Goal: Task Accomplishment & Management: Manage account settings

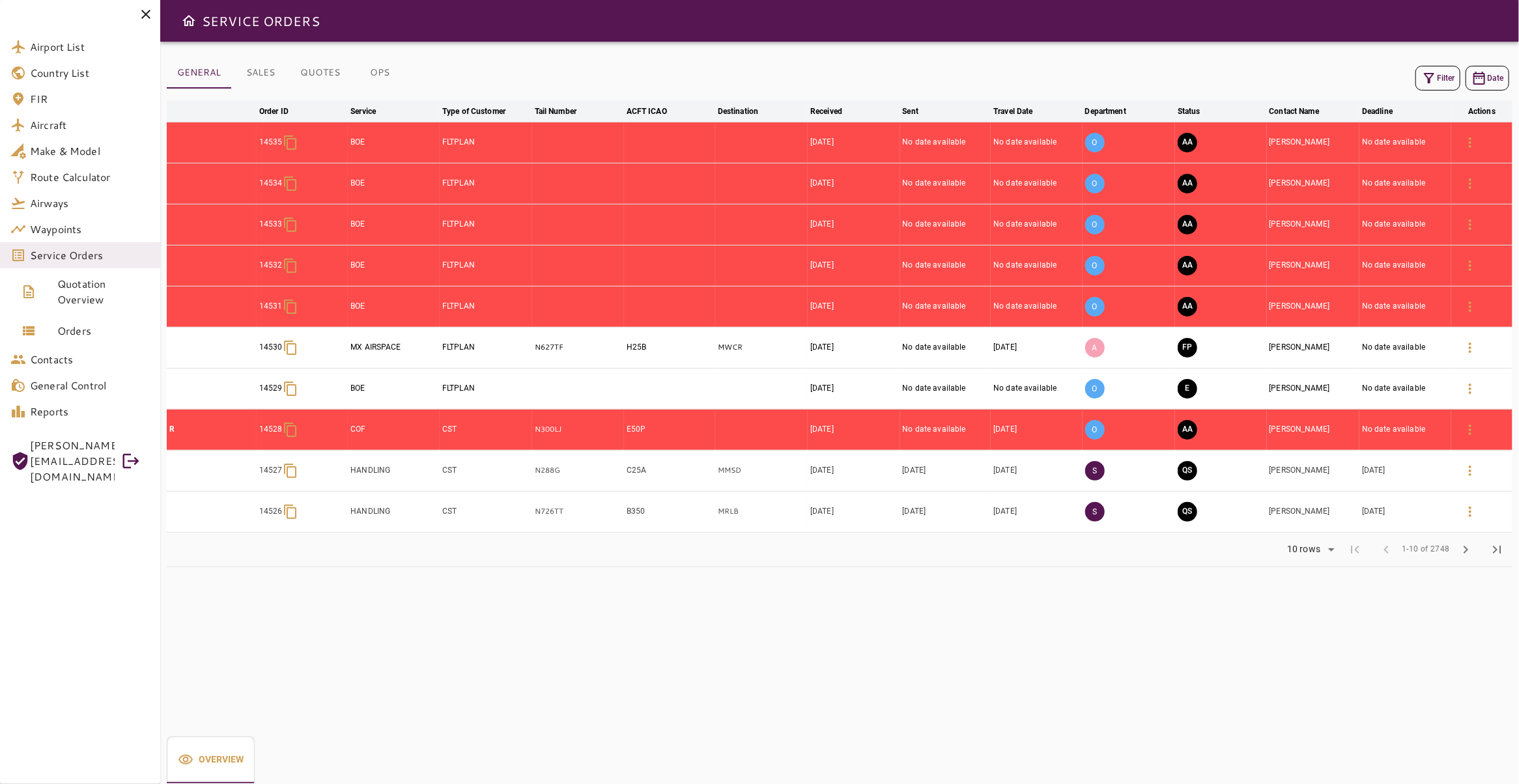
click at [1424, 75] on icon "button" at bounding box center [1429, 78] width 11 height 11
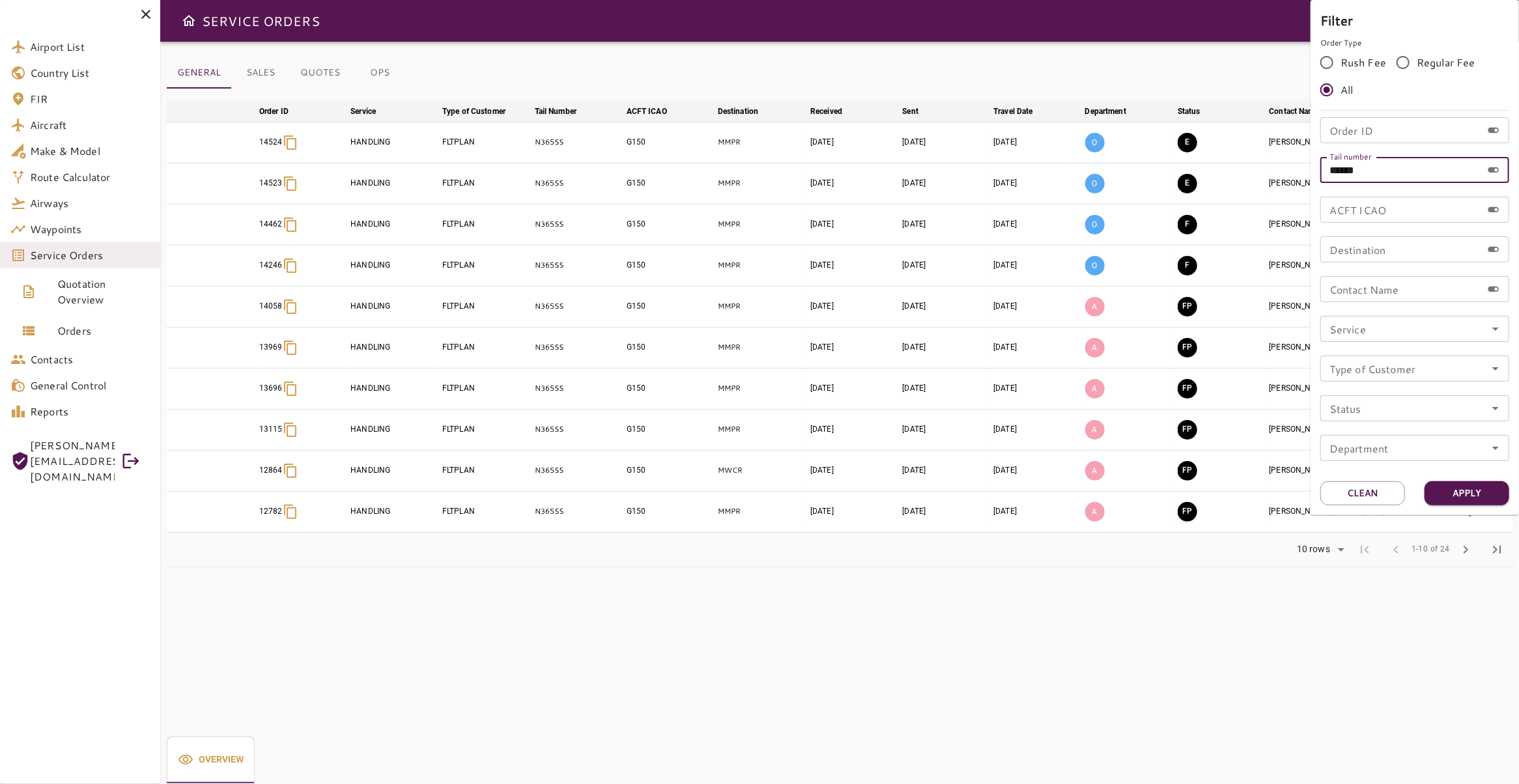
drag, startPoint x: 1391, startPoint y: 169, endPoint x: 1176, endPoint y: 158, distance: 215.3
click at [1320, 159] on input "******" at bounding box center [1401, 169] width 161 height 26
click at [1349, 128] on input "Order ID" at bounding box center [1401, 130] width 161 height 26
type input "*****"
click at [1472, 485] on button "Apply" at bounding box center [1466, 493] width 85 height 24
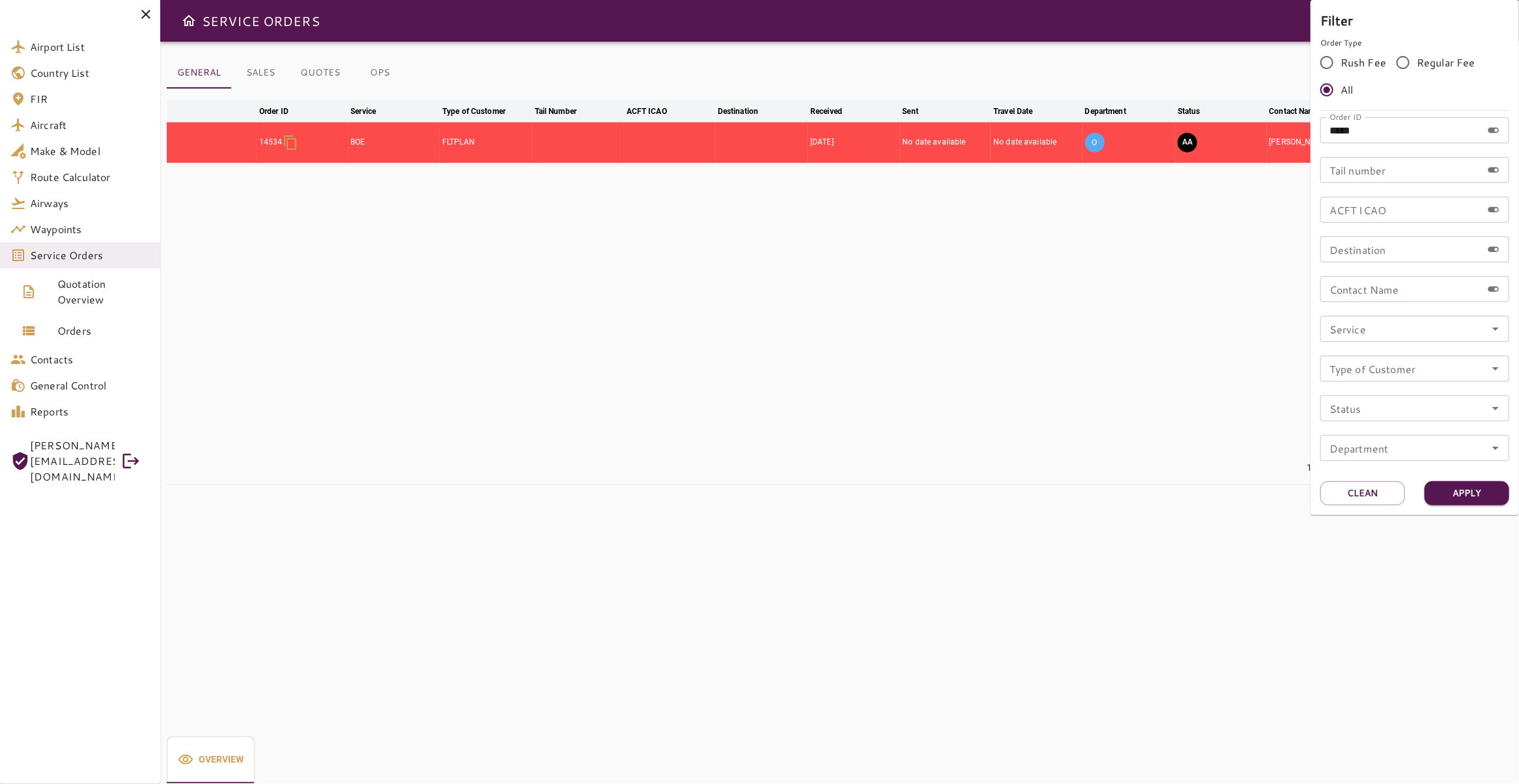
click at [842, 310] on div at bounding box center [760, 392] width 1519 height 784
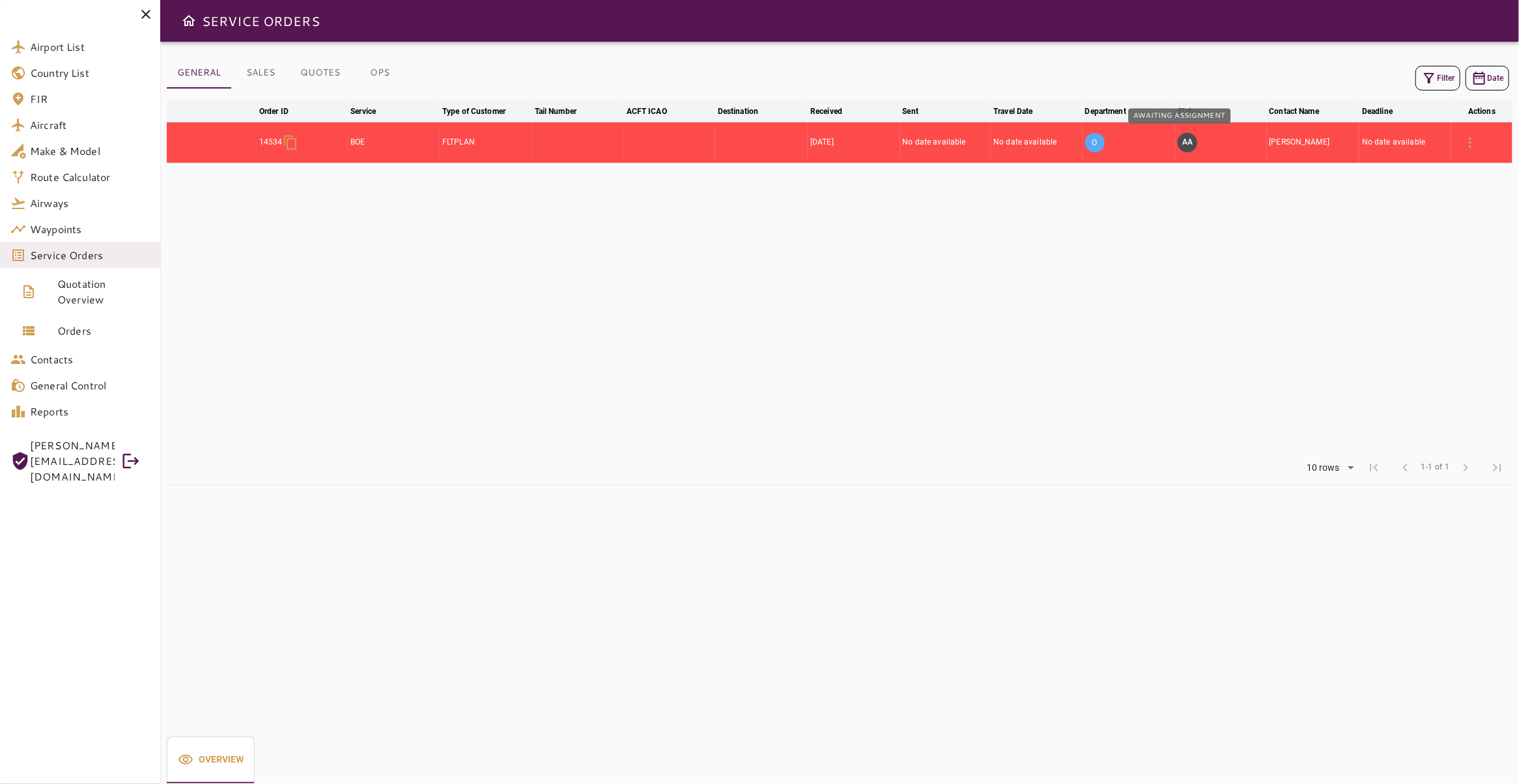
click at [1178, 143] on button "AA" at bounding box center [1188, 142] width 20 height 20
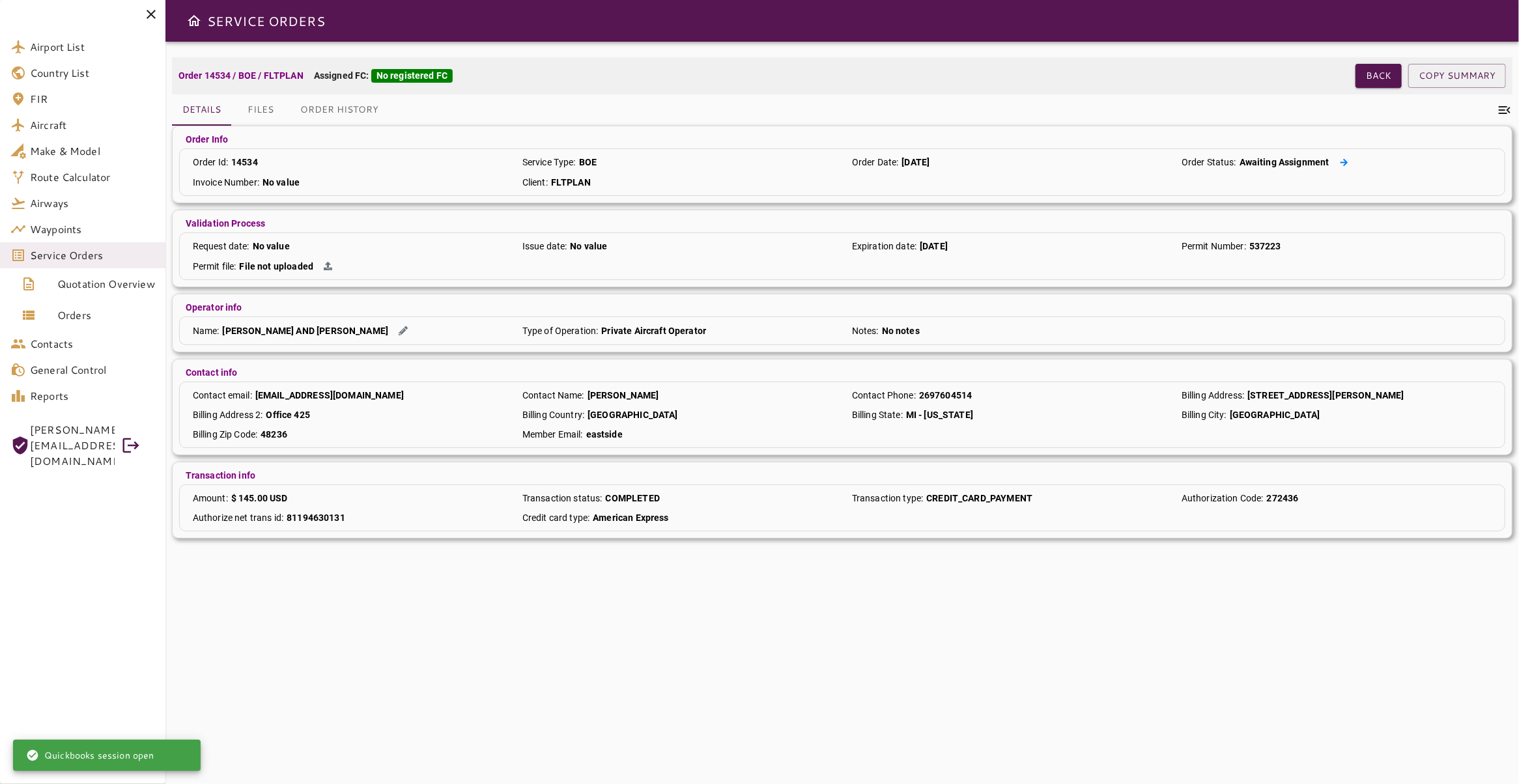
click at [1335, 166] on button at bounding box center [1344, 162] width 19 height 13
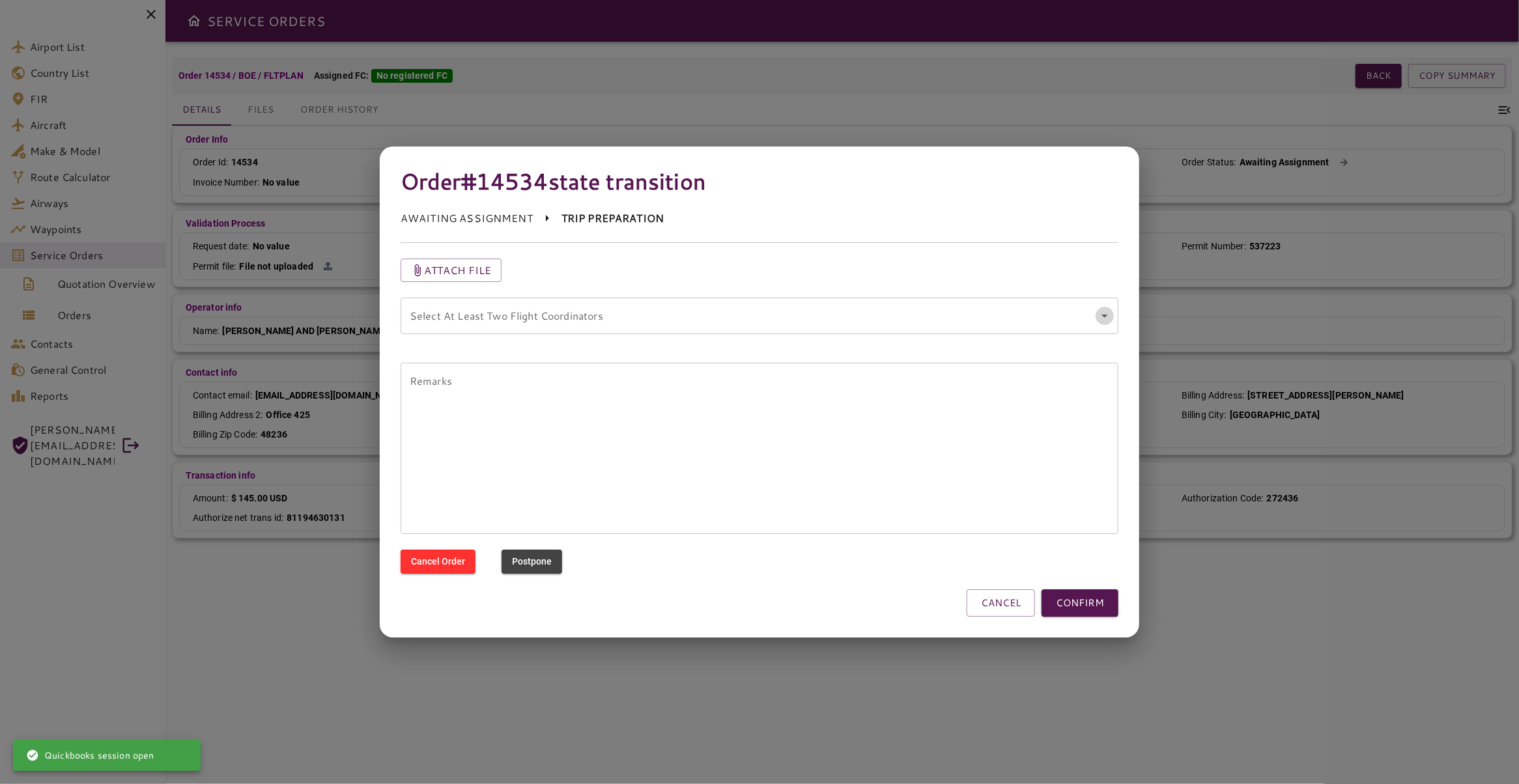
click at [1109, 313] on icon "Open" at bounding box center [1105, 316] width 16 height 16
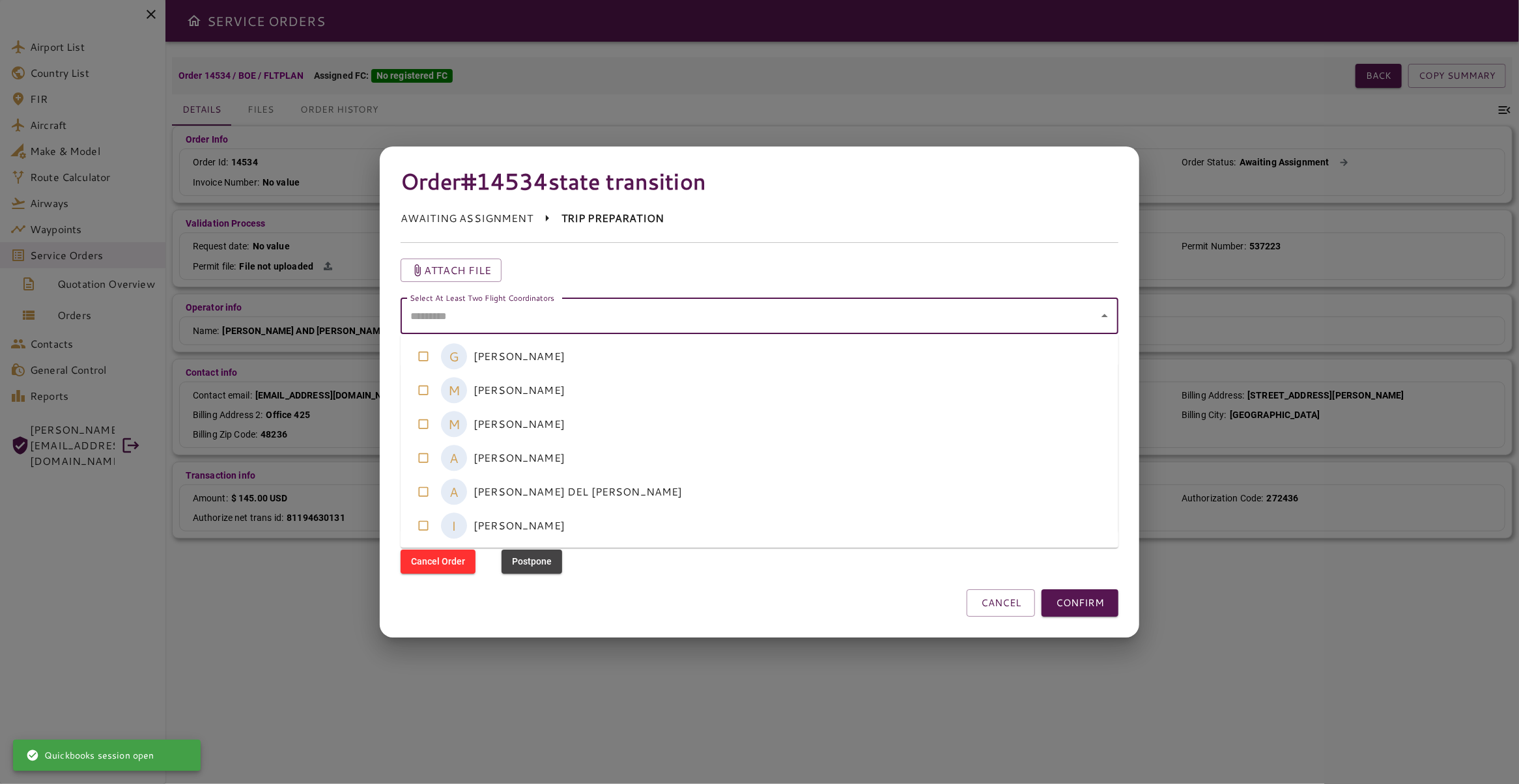
click at [551, 453] on coordinators-option-3 "A [PERSON_NAME]" at bounding box center [760, 457] width 718 height 34
drag, startPoint x: 551, startPoint y: 487, endPoint x: 562, endPoint y: 490, distance: 11.4
click at [552, 488] on coordinators-option-4 "A [PERSON_NAME] DEL [PERSON_NAME]" at bounding box center [760, 491] width 718 height 34
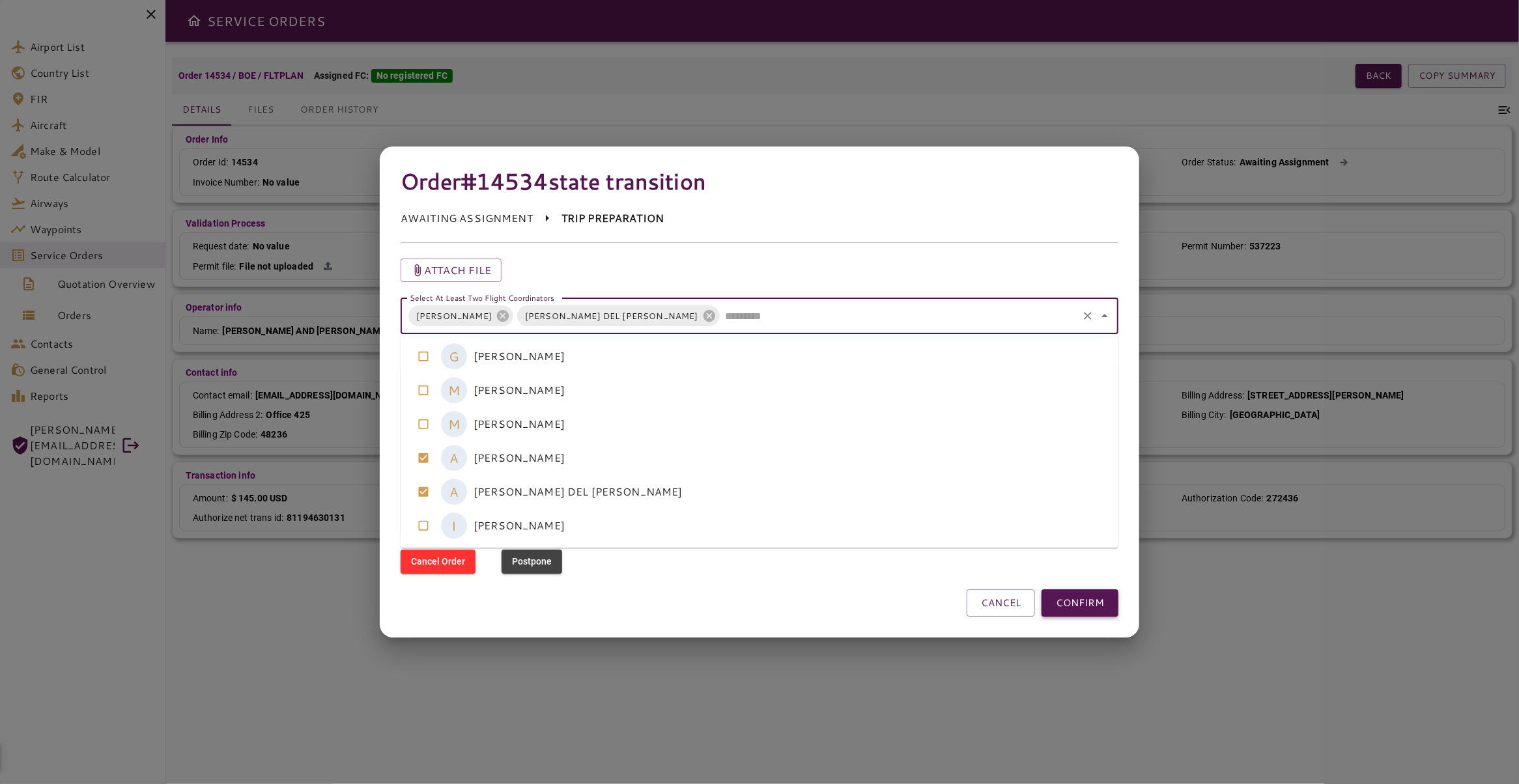
click at [1076, 605] on button "CONFIRM" at bounding box center [1080, 602] width 77 height 28
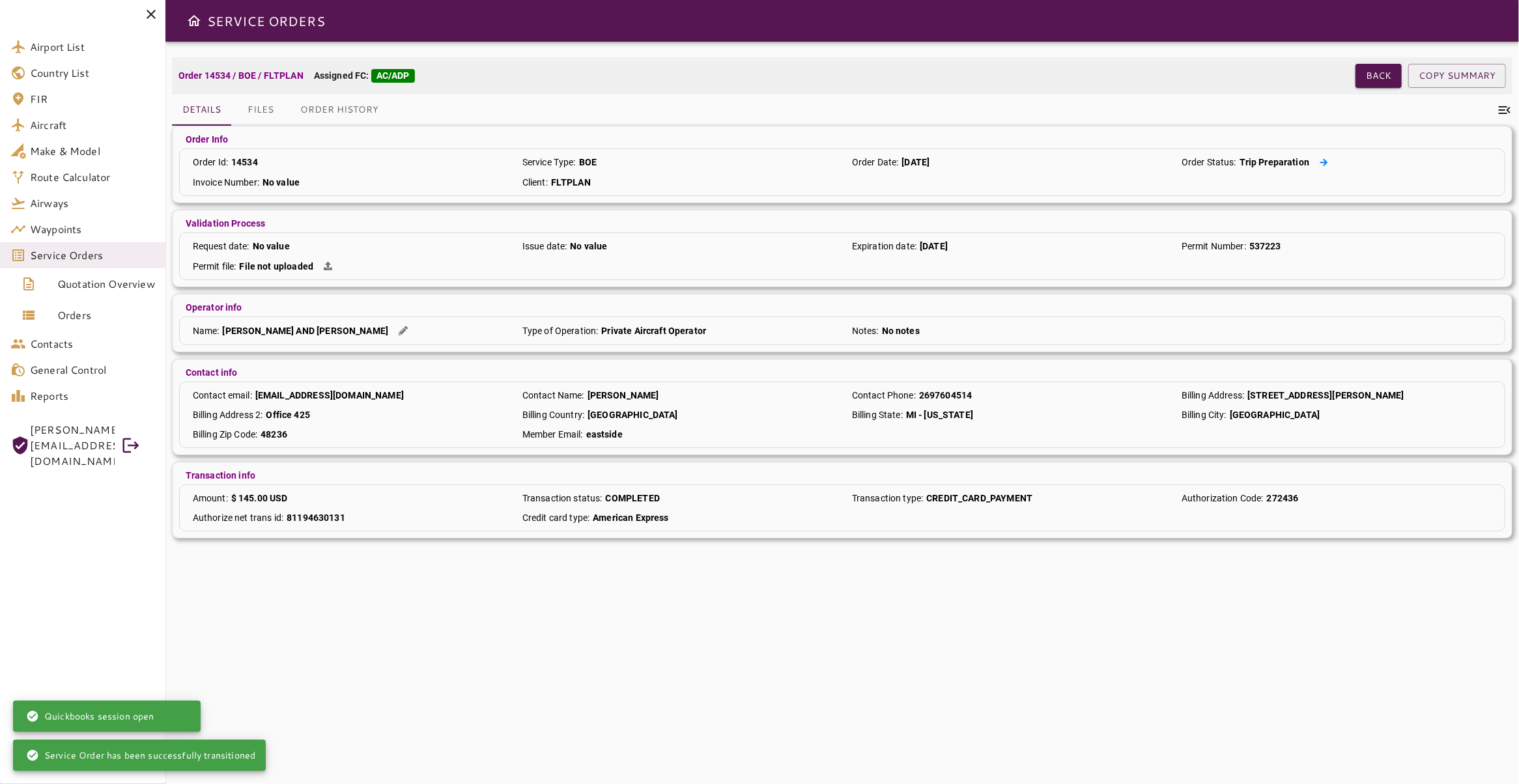
click at [1320, 160] on icon at bounding box center [1324, 163] width 9 height 9
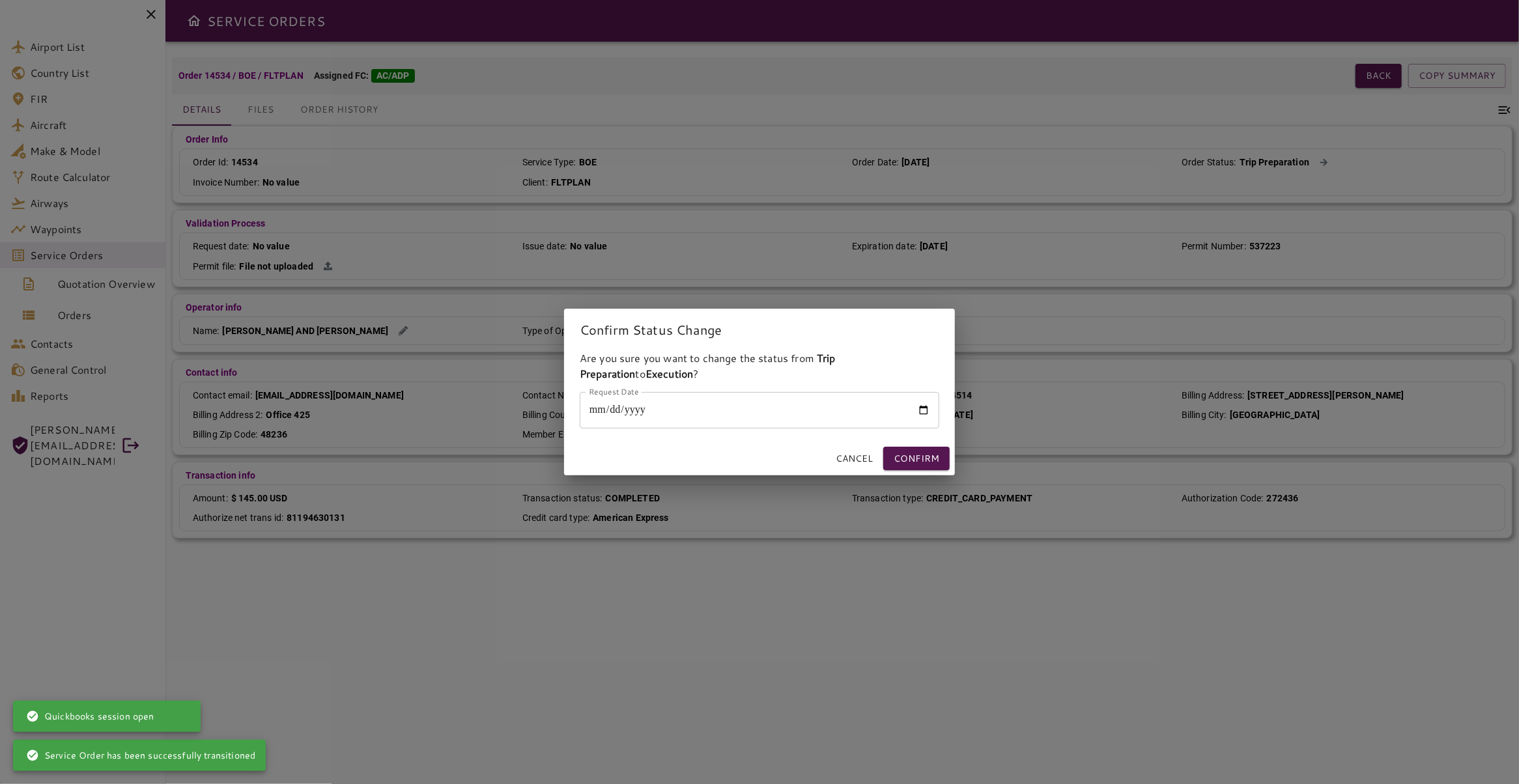
click at [910, 408] on input "Request Date" at bounding box center [760, 409] width 360 height 36
click at [921, 410] on input "Request Date" at bounding box center [760, 409] width 360 height 36
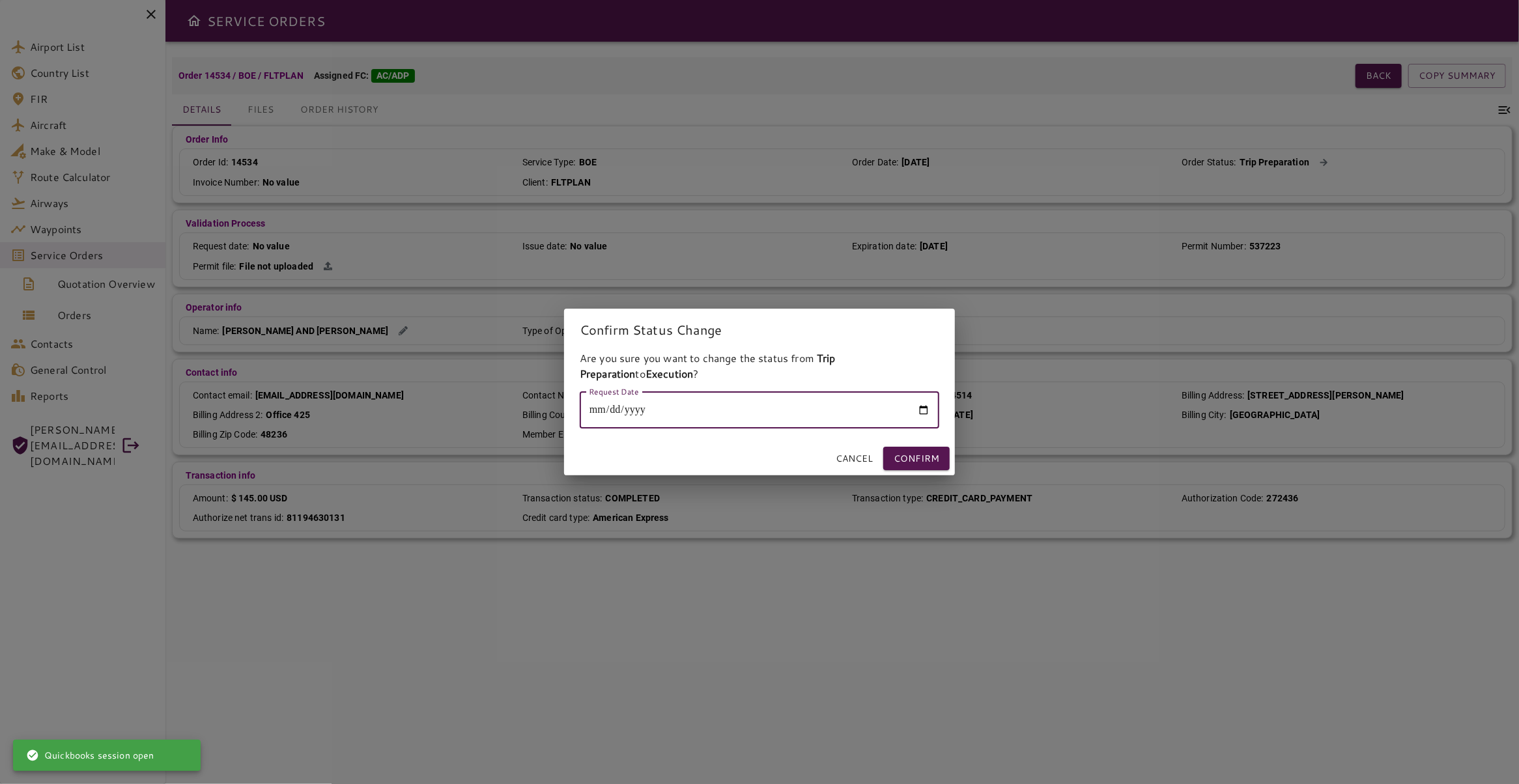
type input "**********"
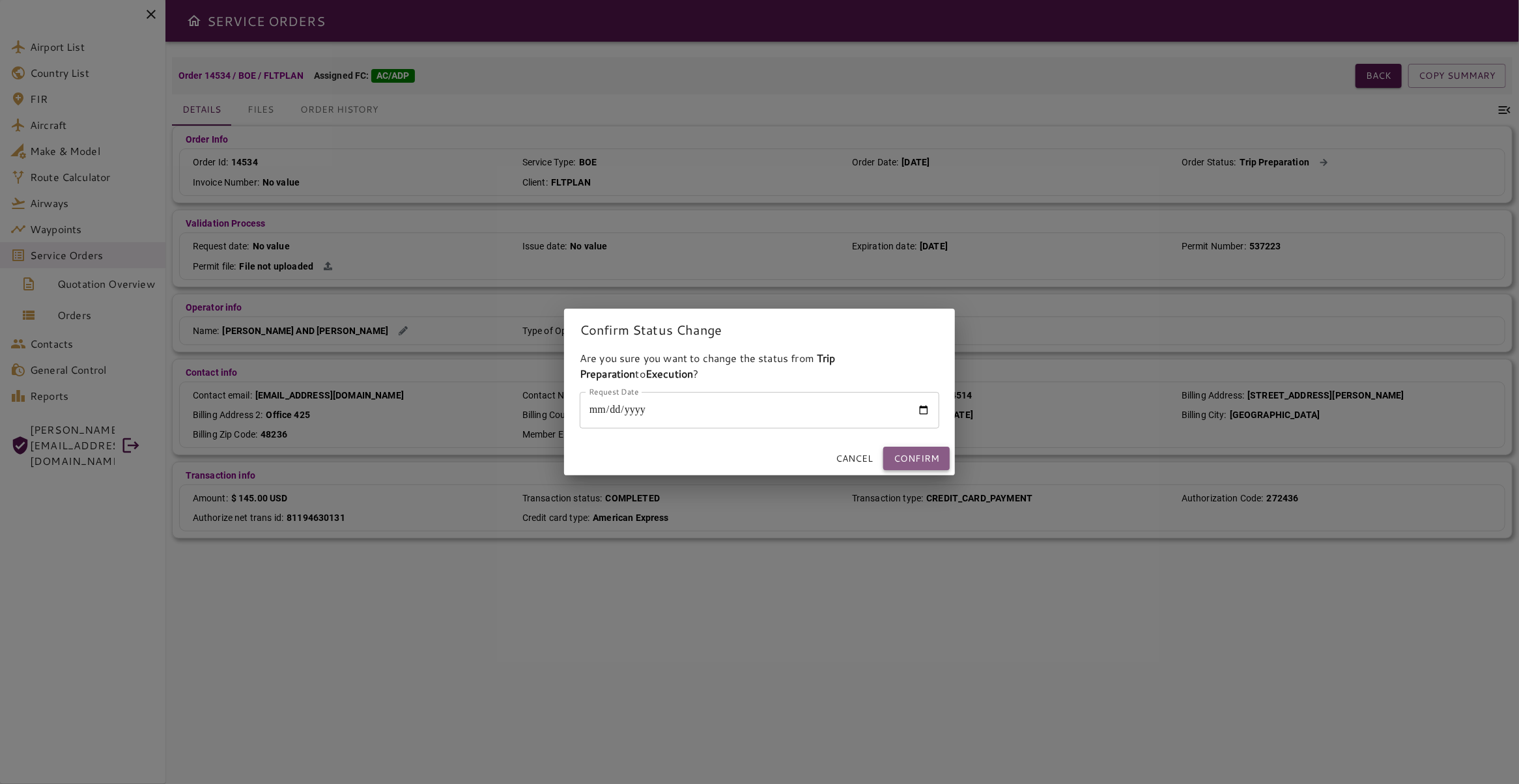
click at [915, 456] on button "Confirm" at bounding box center [916, 458] width 67 height 24
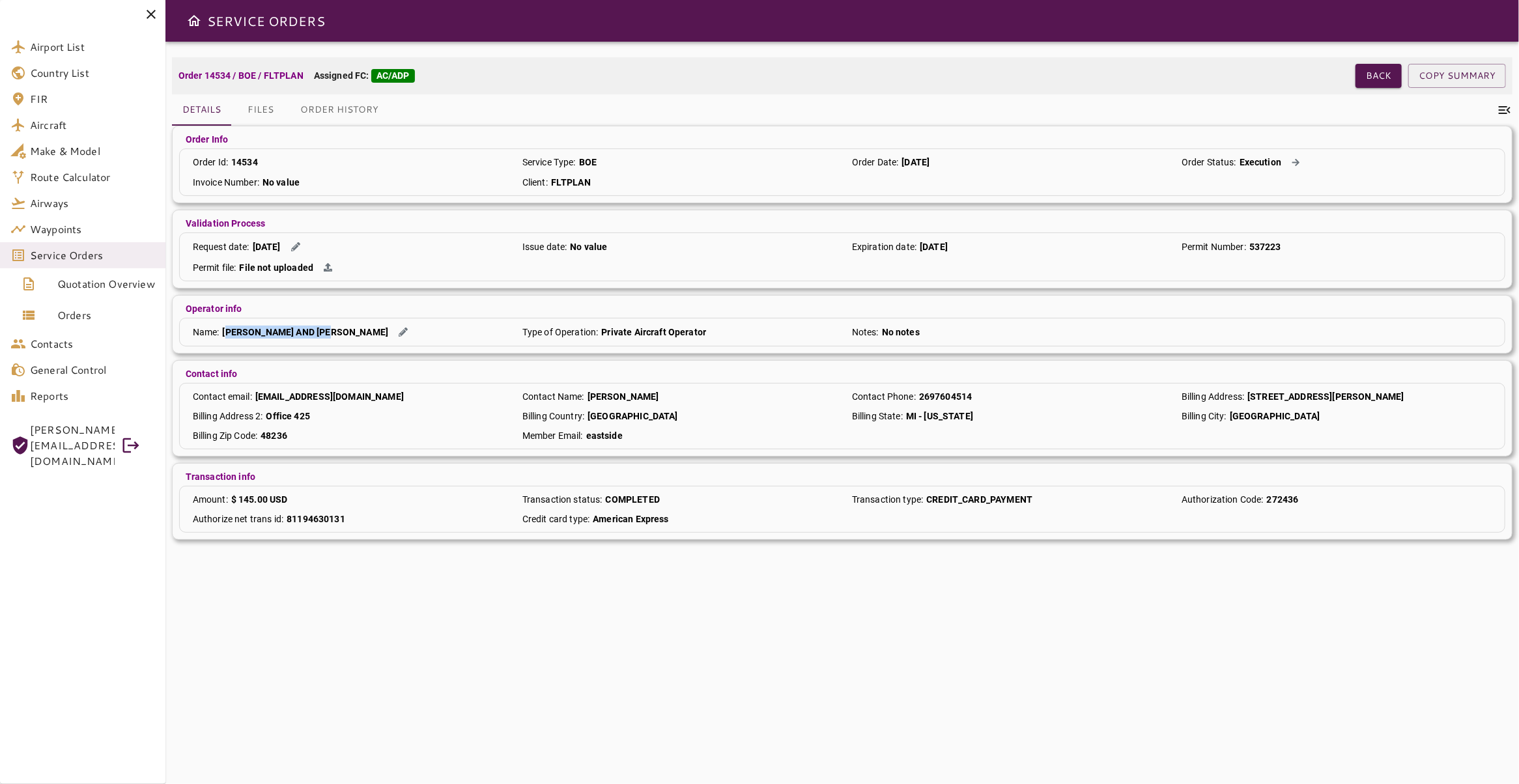
drag, startPoint x: 227, startPoint y: 331, endPoint x: 341, endPoint y: 333, distance: 114.0
click at [341, 333] on div "[PERSON_NAME] AND [PERSON_NAME]" at bounding box center [317, 332] width 191 height 14
copy p "[PERSON_NAME] AND [PERSON_NAME]"
click at [88, 254] on span "Service Orders" at bounding box center [93, 255] width 125 height 16
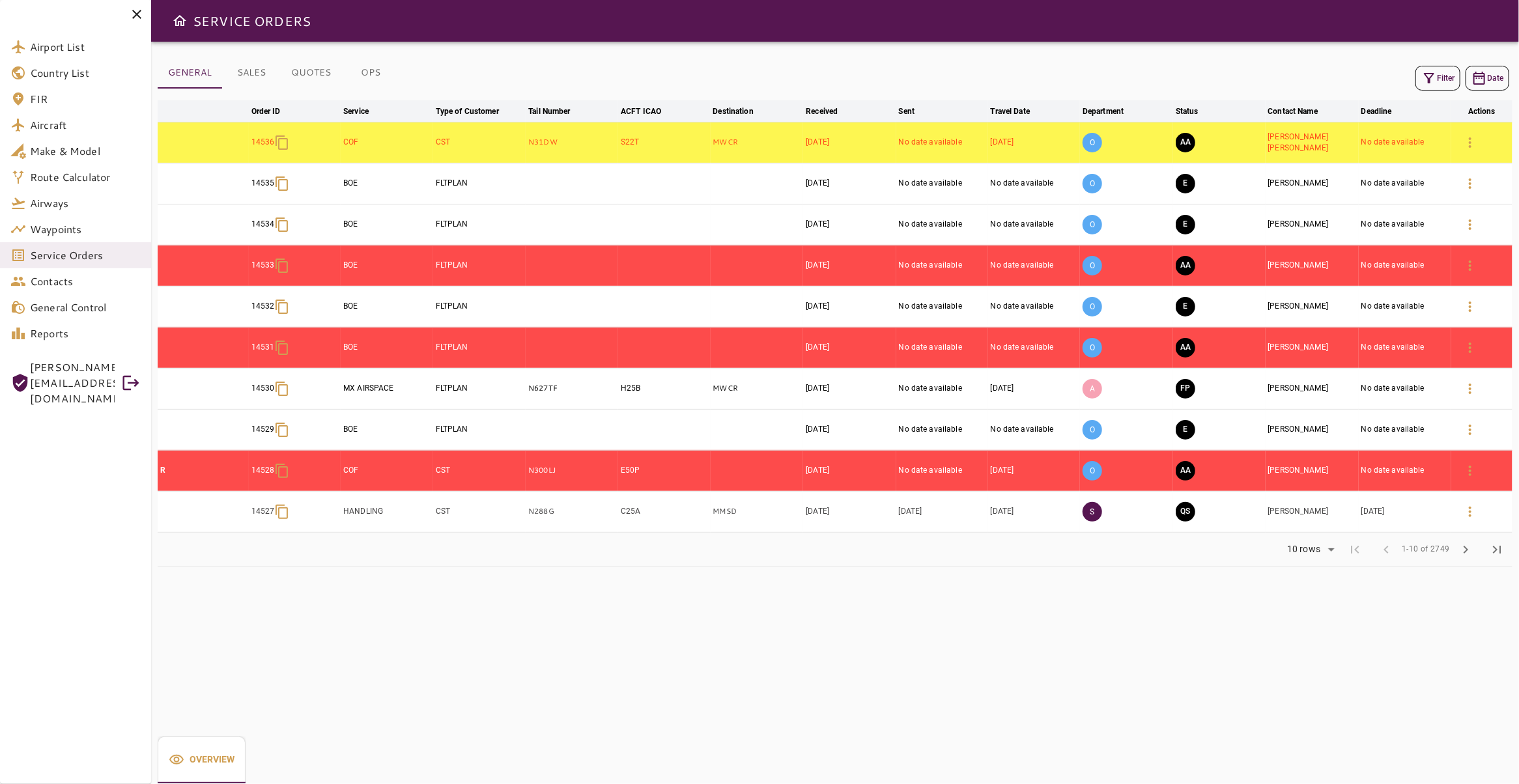
click at [1426, 81] on button "Filter" at bounding box center [1438, 78] width 45 height 25
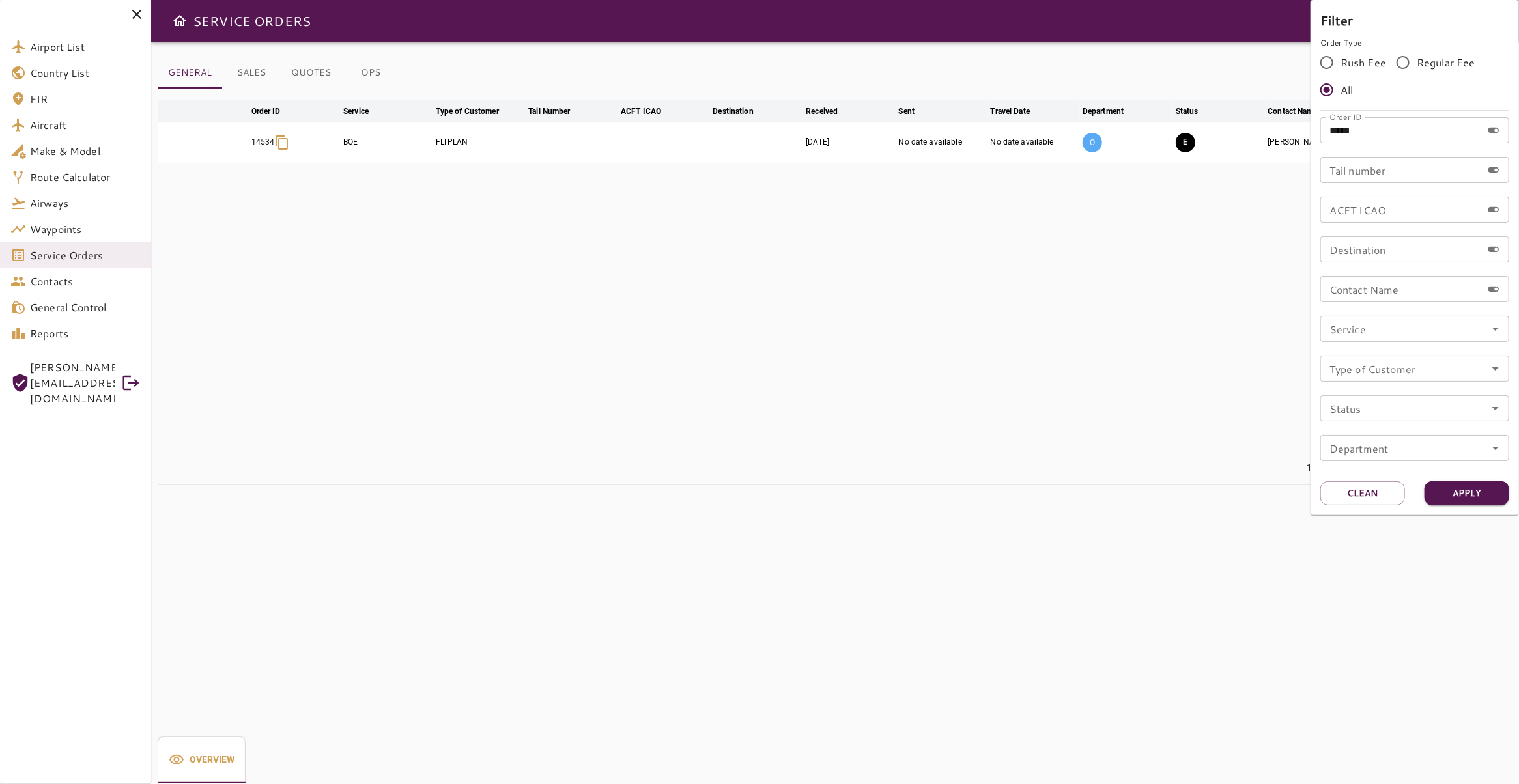
click at [1399, 134] on input "*****" at bounding box center [1401, 130] width 161 height 26
type input "*****"
click at [1453, 488] on button "Apply" at bounding box center [1466, 493] width 85 height 24
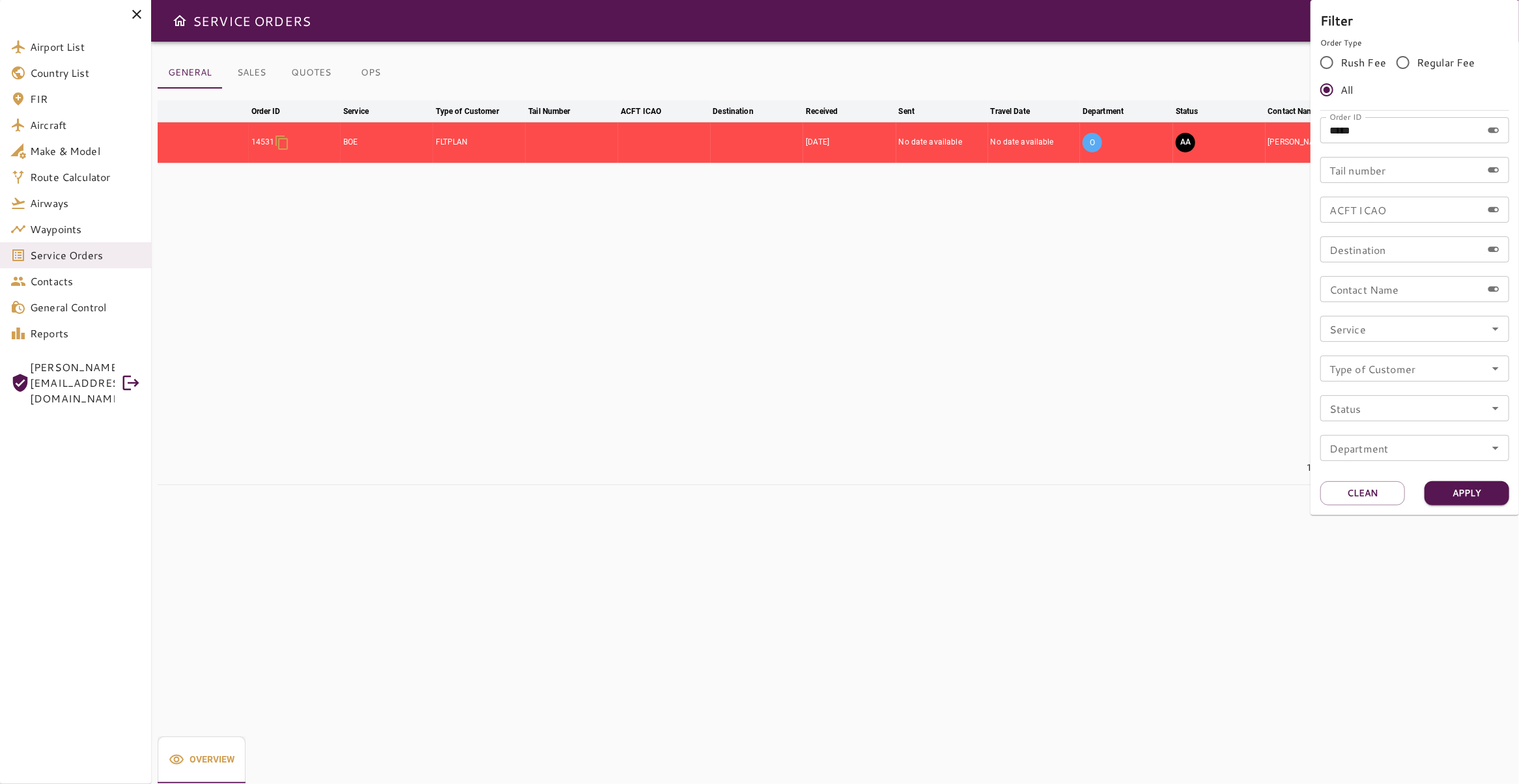
click at [1092, 279] on div at bounding box center [760, 392] width 1519 height 784
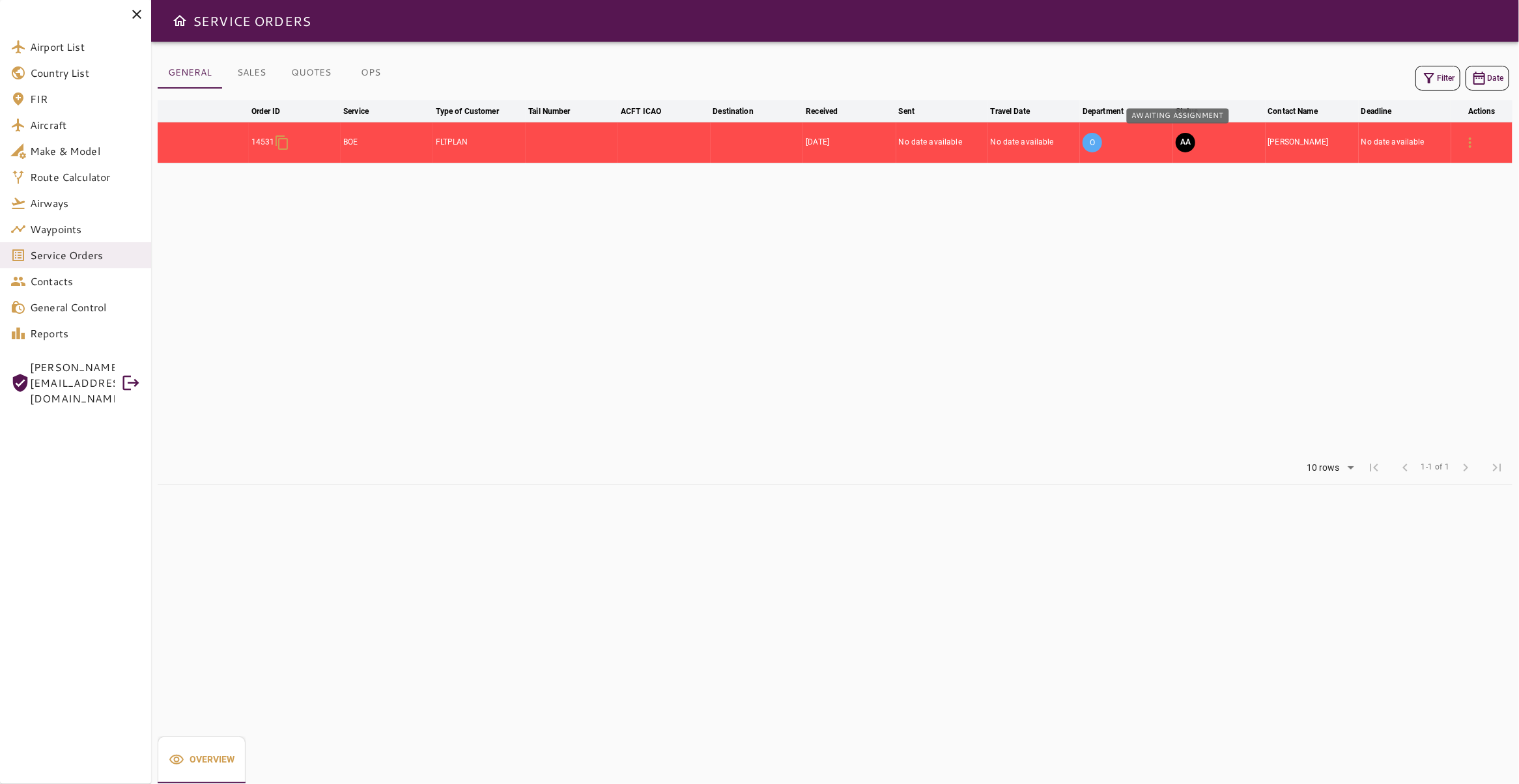
click at [1177, 147] on button "AA" at bounding box center [1186, 142] width 20 height 20
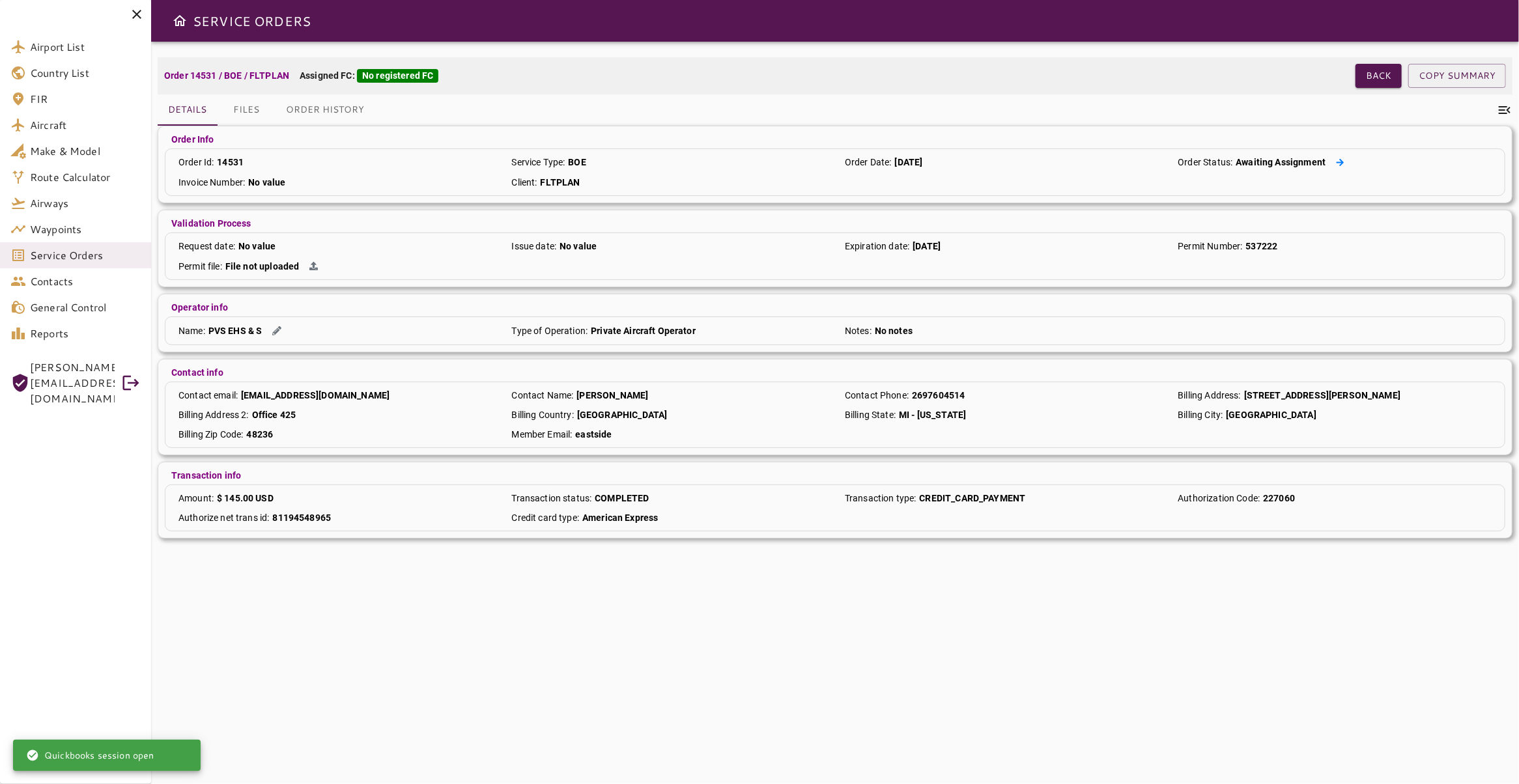
click at [1336, 159] on icon at bounding box center [1341, 163] width 9 height 9
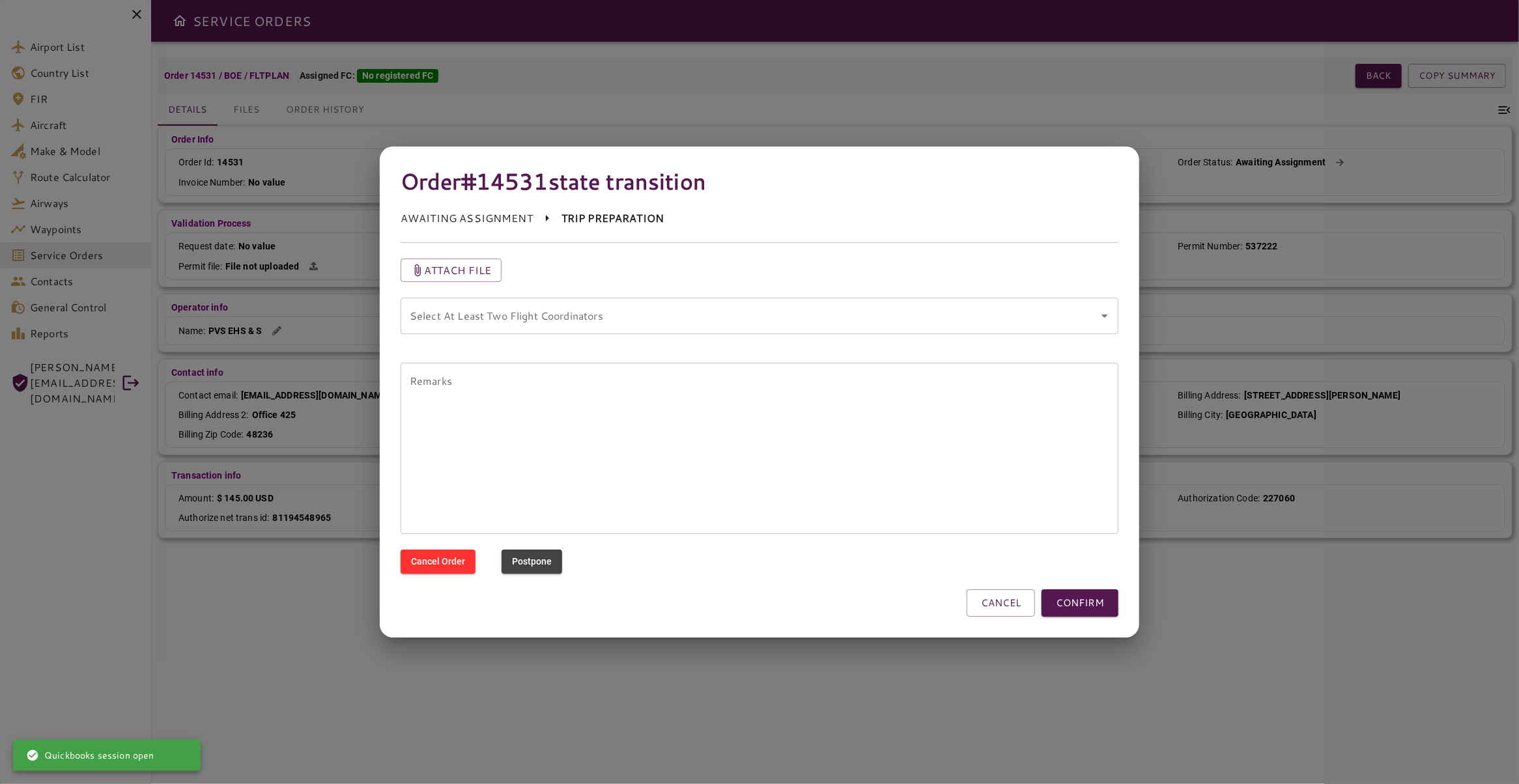
click at [1099, 317] on icon "Open" at bounding box center [1105, 316] width 16 height 16
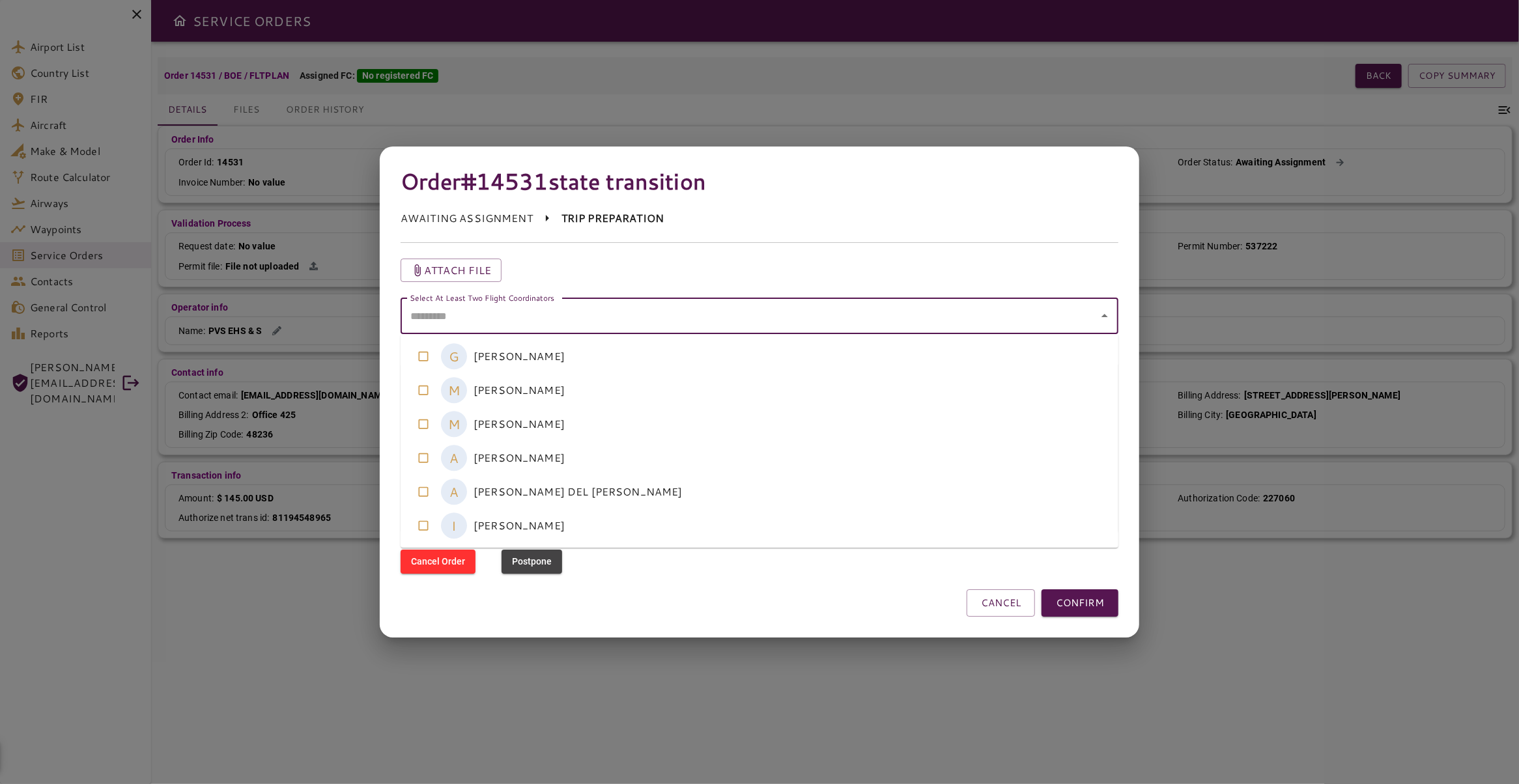
click at [745, 454] on coordinators-option-3 "A [PERSON_NAME]" at bounding box center [760, 457] width 718 height 34
click at [743, 489] on coordinators-option-4 "A [PERSON_NAME] DEL [PERSON_NAME]" at bounding box center [760, 491] width 718 height 34
click at [1084, 600] on button "CONFIRM" at bounding box center [1080, 602] width 77 height 28
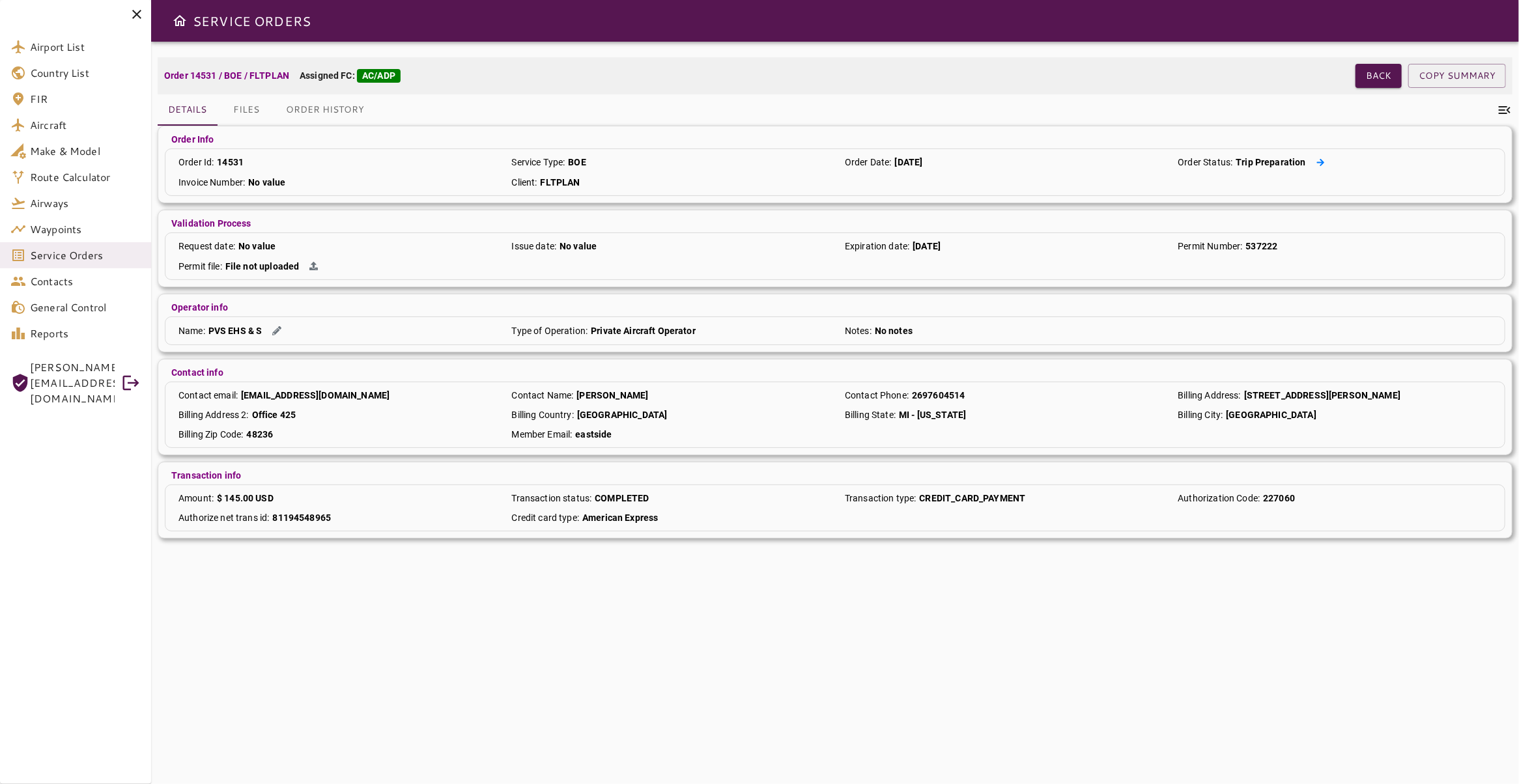
click at [1317, 164] on icon at bounding box center [1321, 163] width 9 height 9
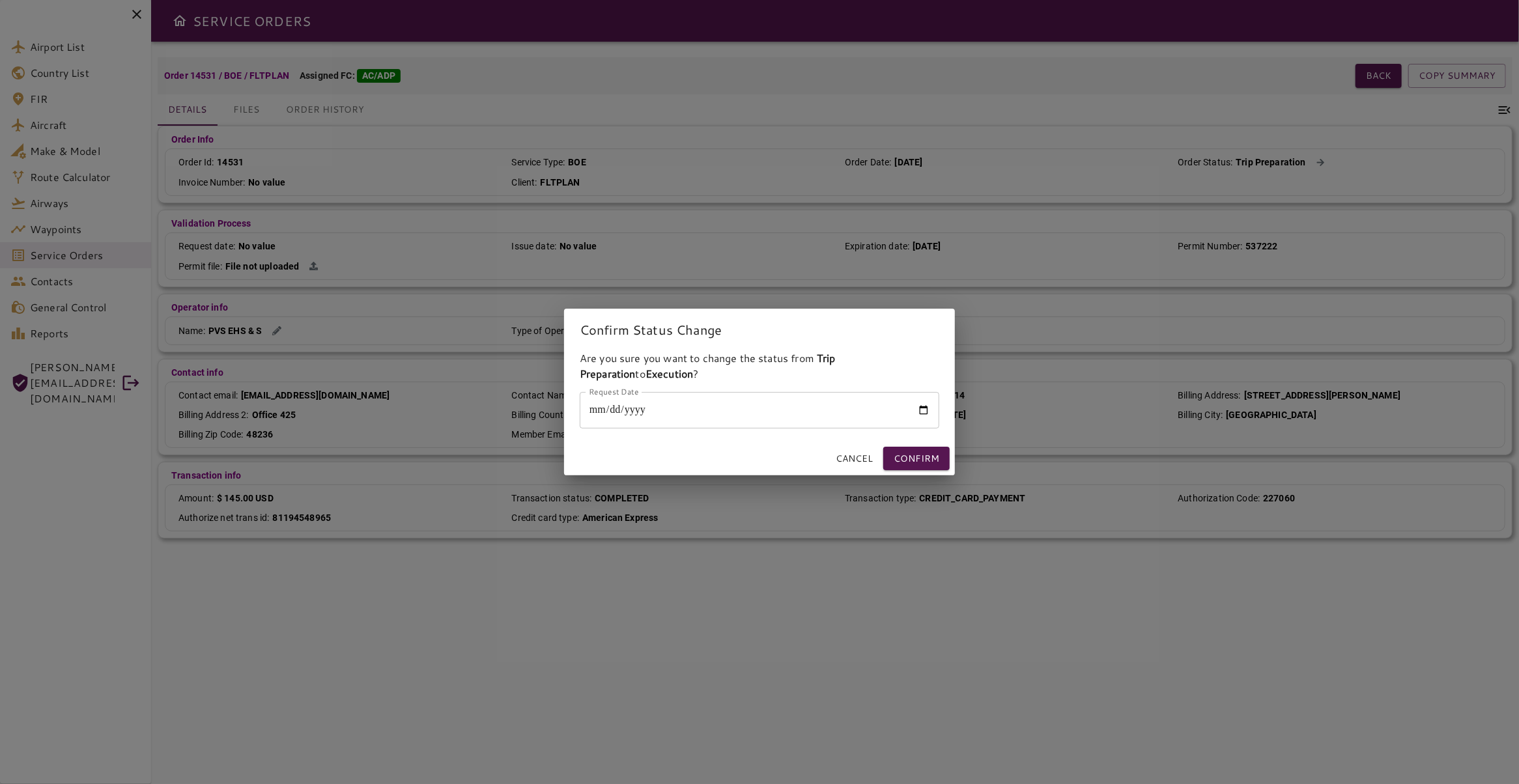
click at [1002, 322] on div "Confirm Status Change Are you sure you want to change the status from Trip Prep…" at bounding box center [760, 392] width 1519 height 784
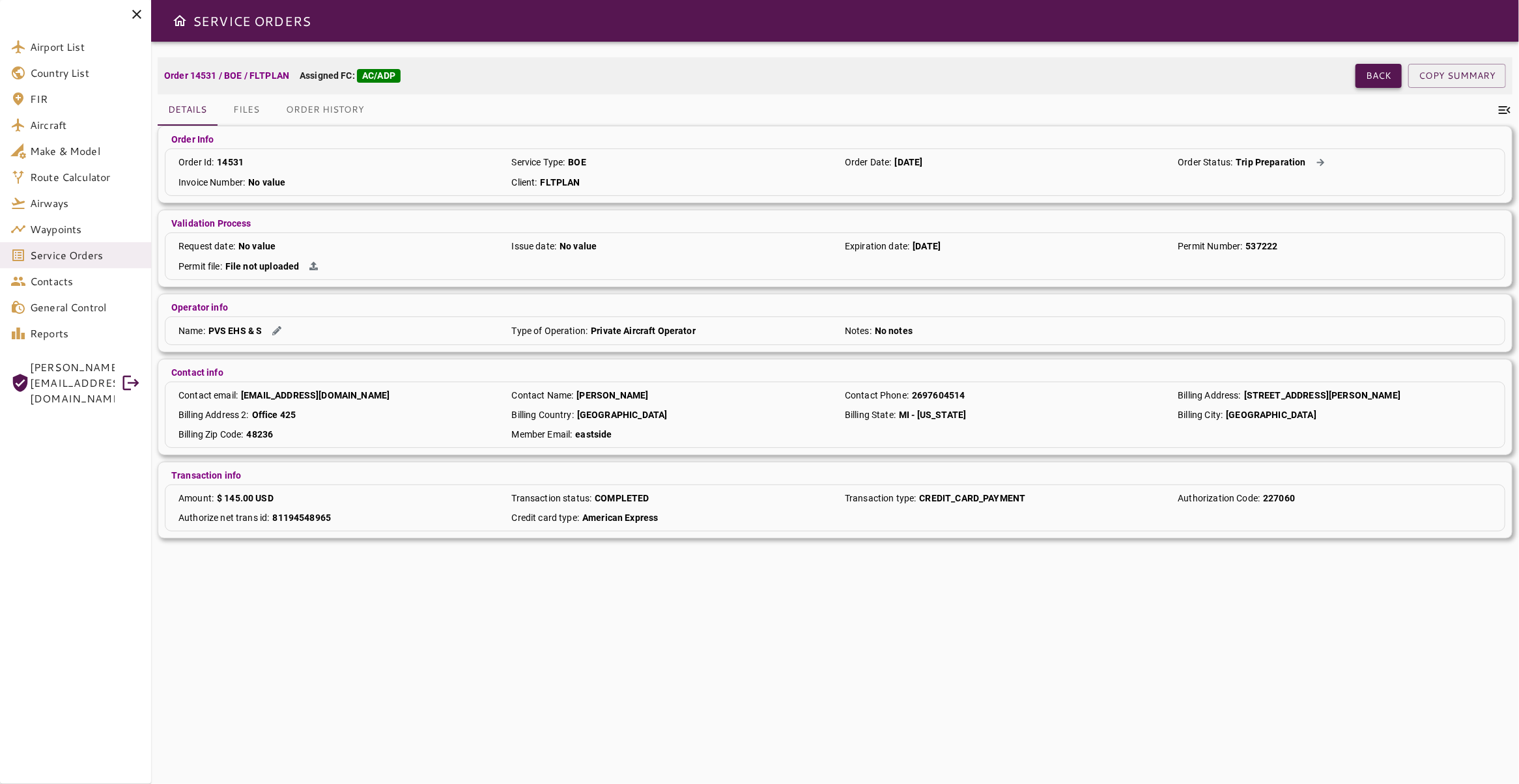
click at [1377, 81] on button "Back" at bounding box center [1379, 76] width 46 height 24
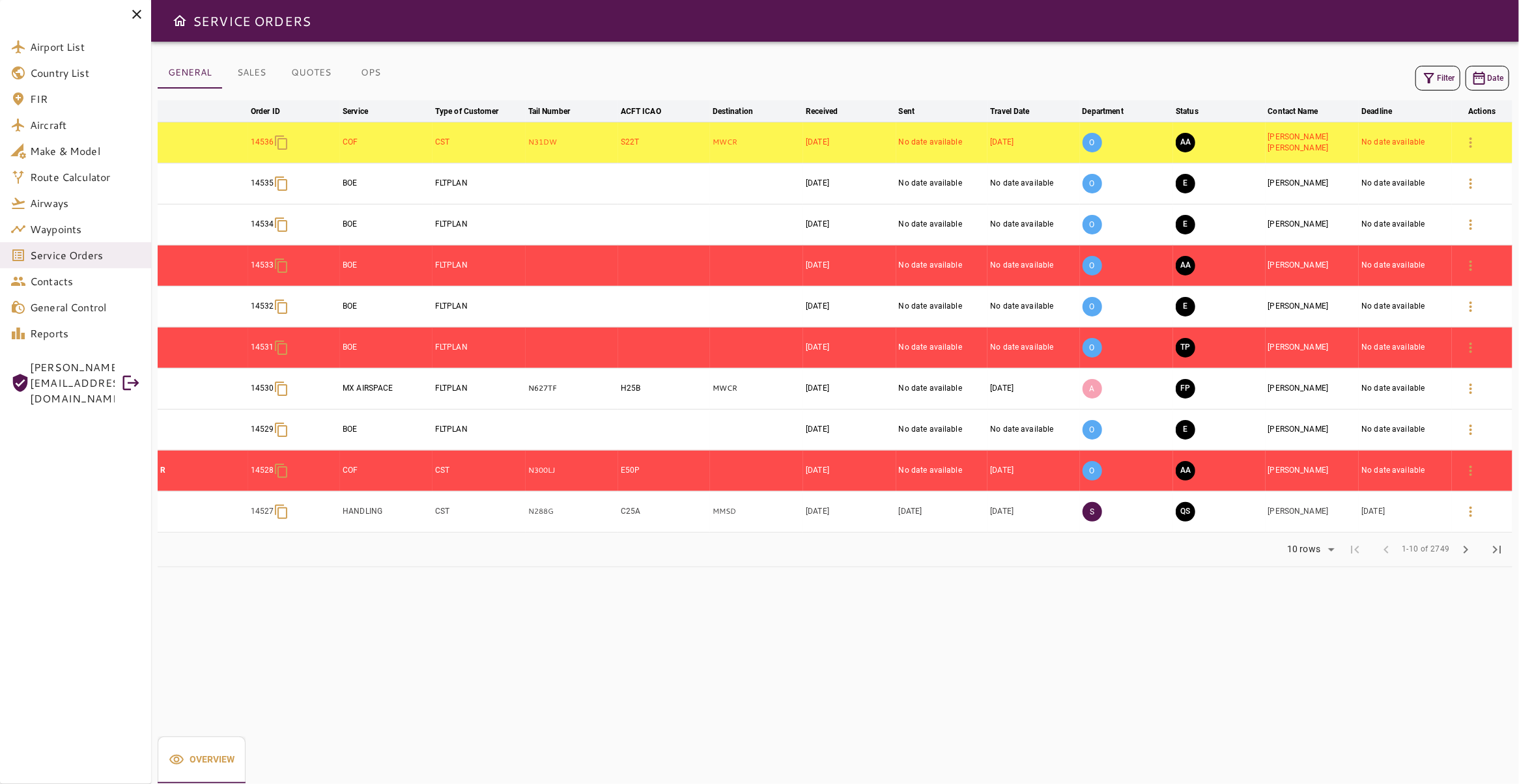
click at [1424, 81] on icon "button" at bounding box center [1429, 78] width 11 height 11
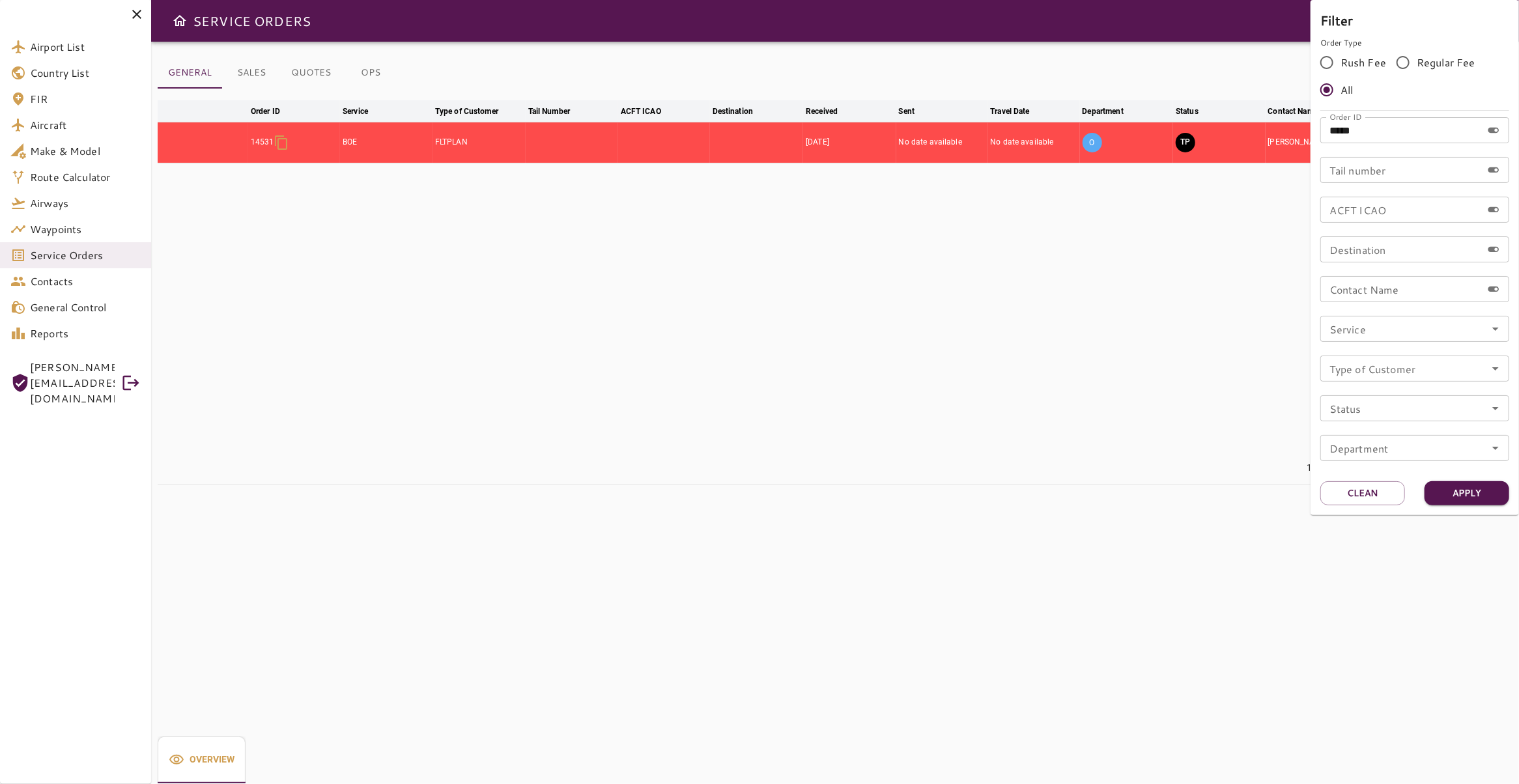
click at [1414, 130] on input "*****" at bounding box center [1401, 130] width 161 height 26
type input "*****"
click at [1463, 491] on button "Apply" at bounding box center [1466, 493] width 85 height 24
click at [1016, 250] on div at bounding box center [760, 392] width 1519 height 784
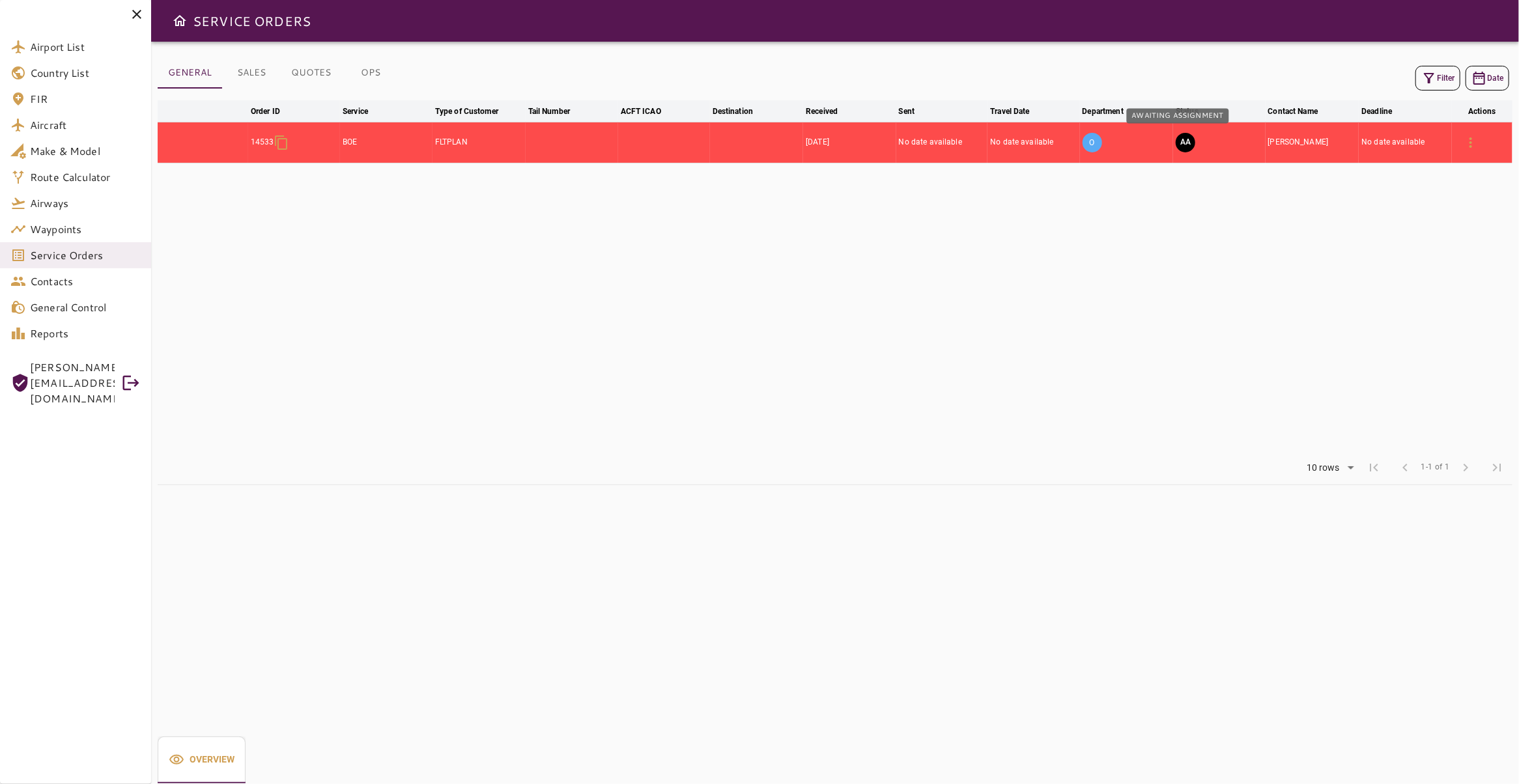
click at [1176, 143] on button "AA" at bounding box center [1186, 142] width 20 height 20
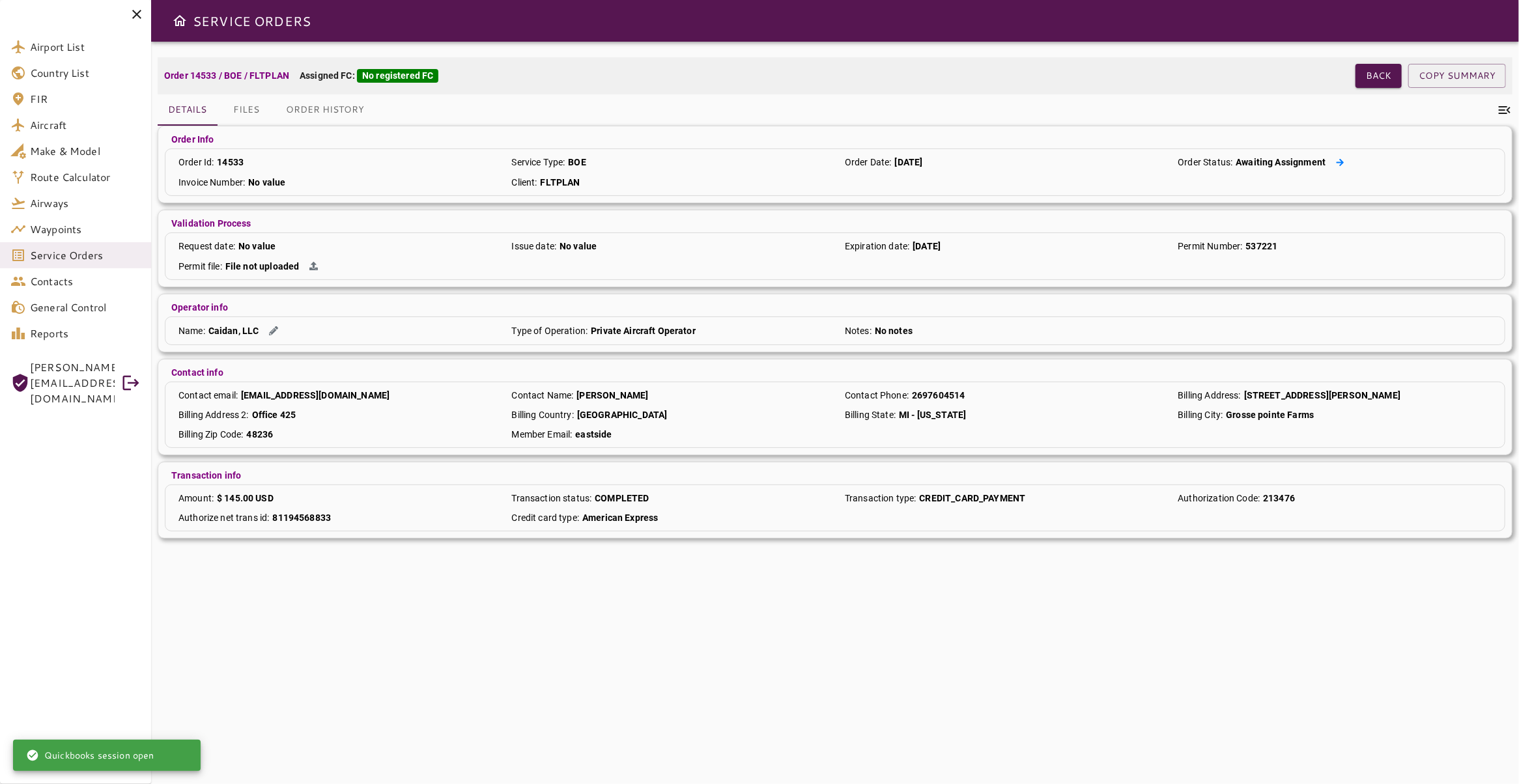
click at [1336, 164] on icon at bounding box center [1341, 163] width 9 height 9
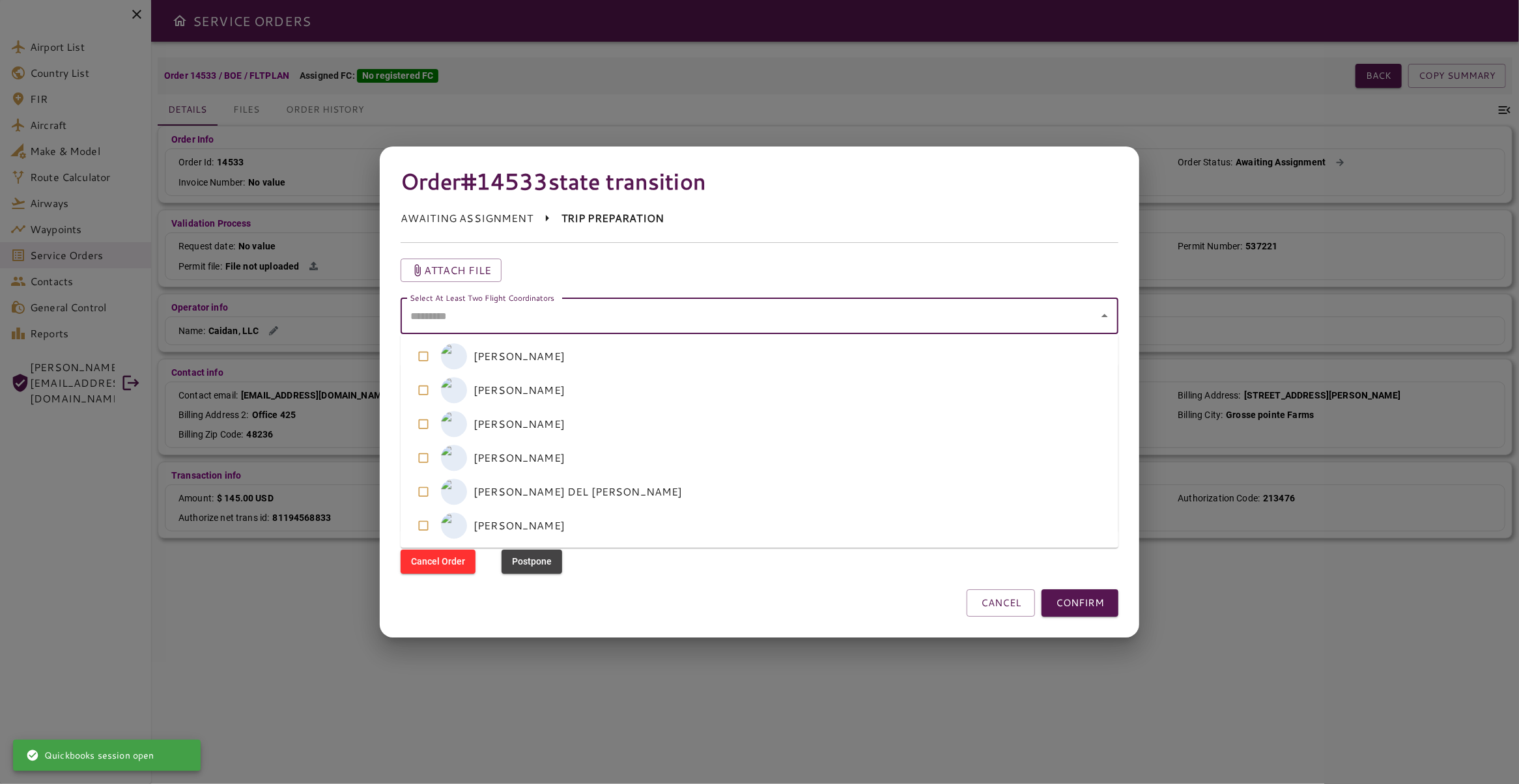
click at [1011, 324] on coordinators "Select At Least Two Flight Coordinators" at bounding box center [750, 316] width 686 height 25
click at [909, 455] on coordinators-option-3 "A [PERSON_NAME]" at bounding box center [760, 457] width 718 height 34
click at [914, 481] on coordinators-option-4 "A [PERSON_NAME] DEL [PERSON_NAME]" at bounding box center [760, 491] width 718 height 34
click at [1083, 603] on button "CONFIRM" at bounding box center [1080, 602] width 77 height 28
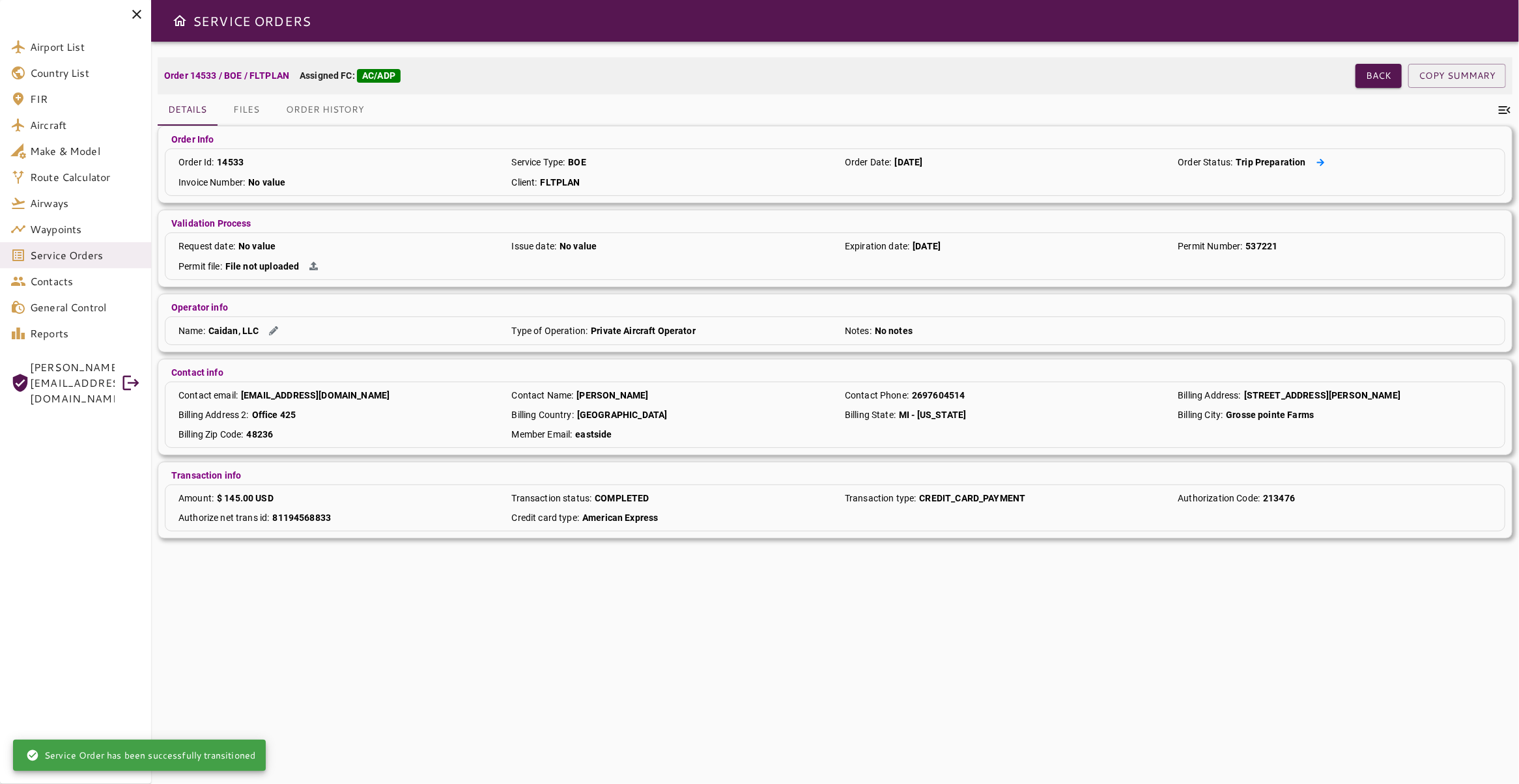
click at [1317, 162] on icon at bounding box center [1320, 162] width 8 height 7
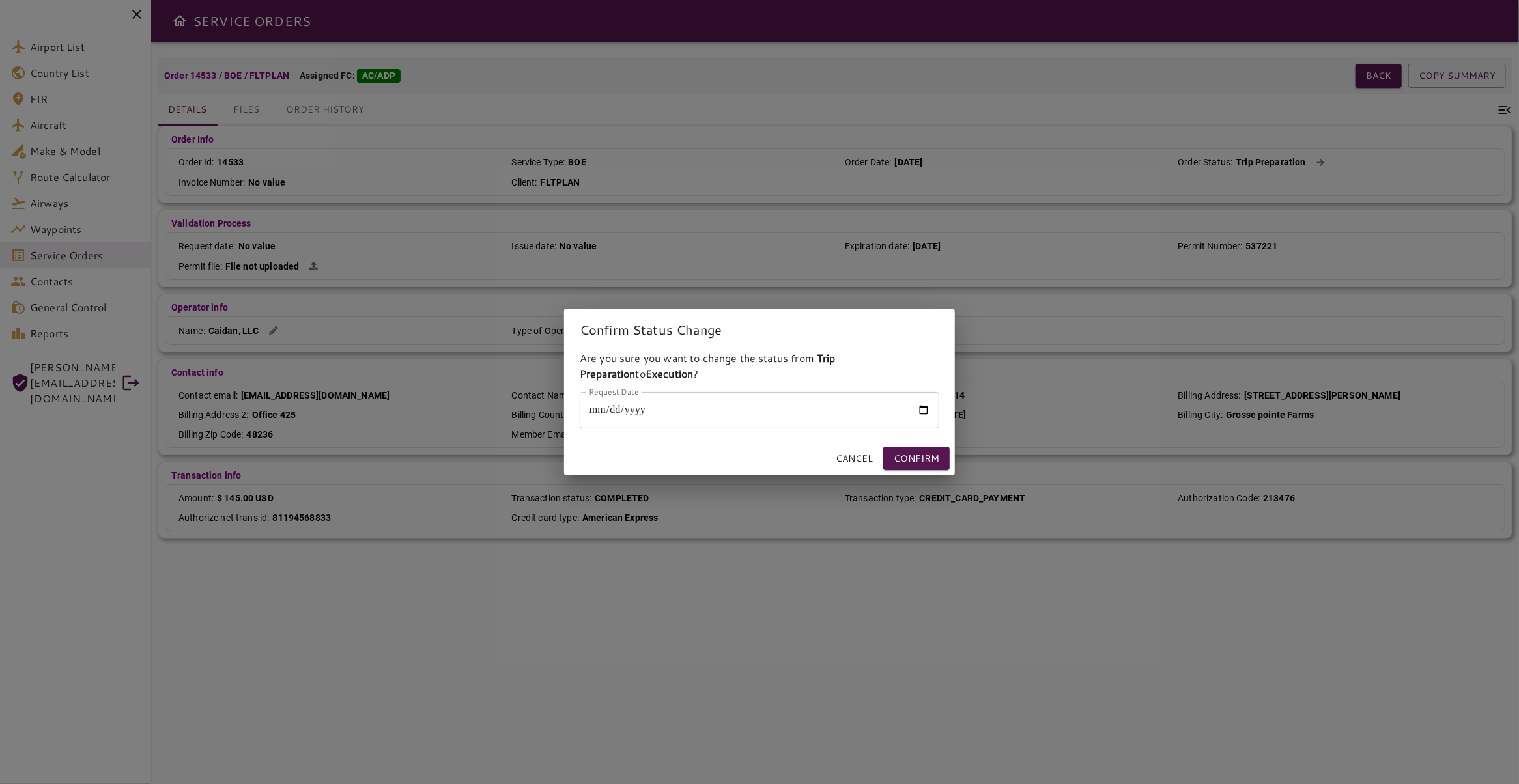
click at [924, 408] on input "Request Date" at bounding box center [760, 409] width 360 height 36
type input "**********"
click at [936, 461] on button "Confirm" at bounding box center [916, 458] width 67 height 24
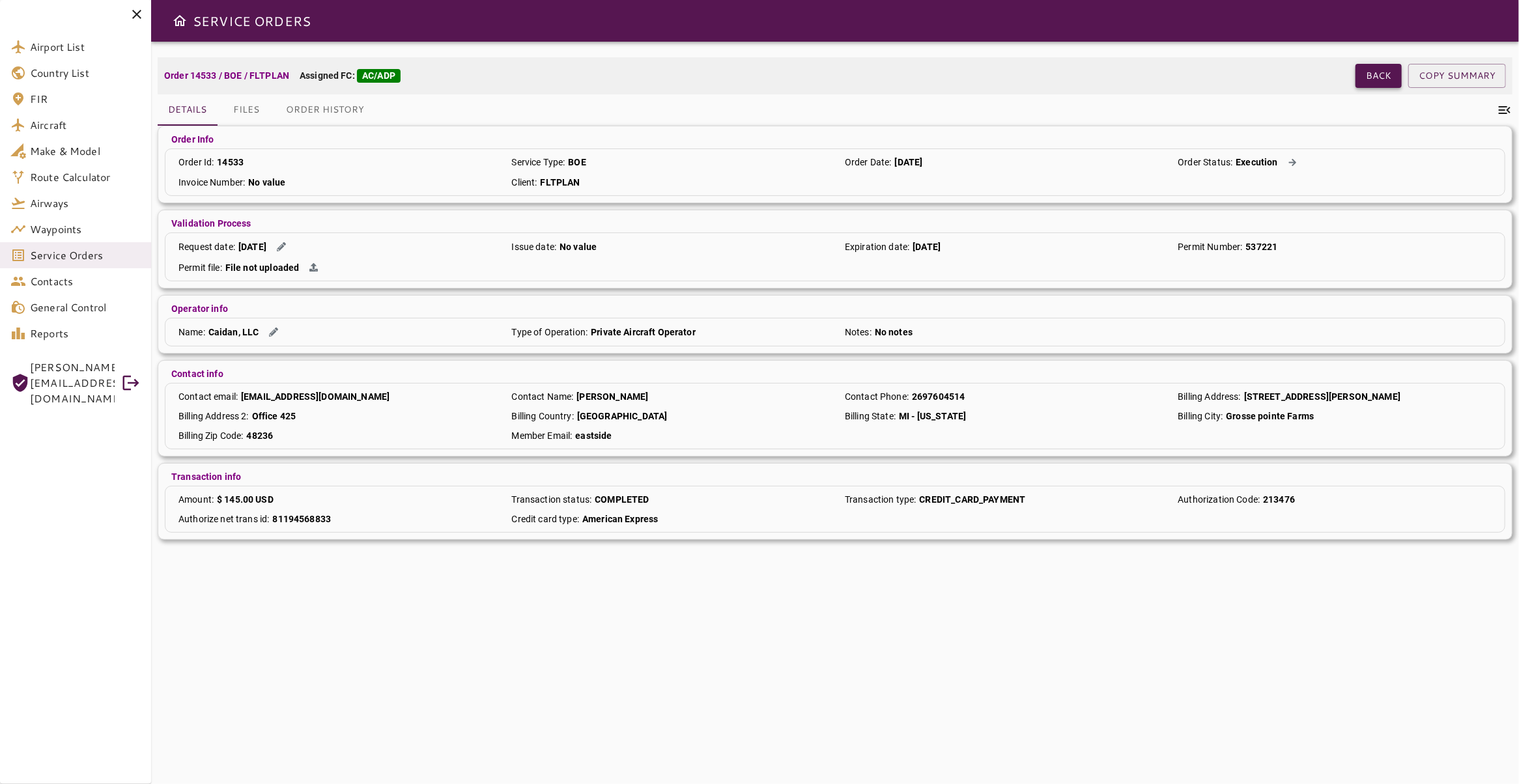
click at [1356, 77] on button "Back" at bounding box center [1379, 76] width 46 height 24
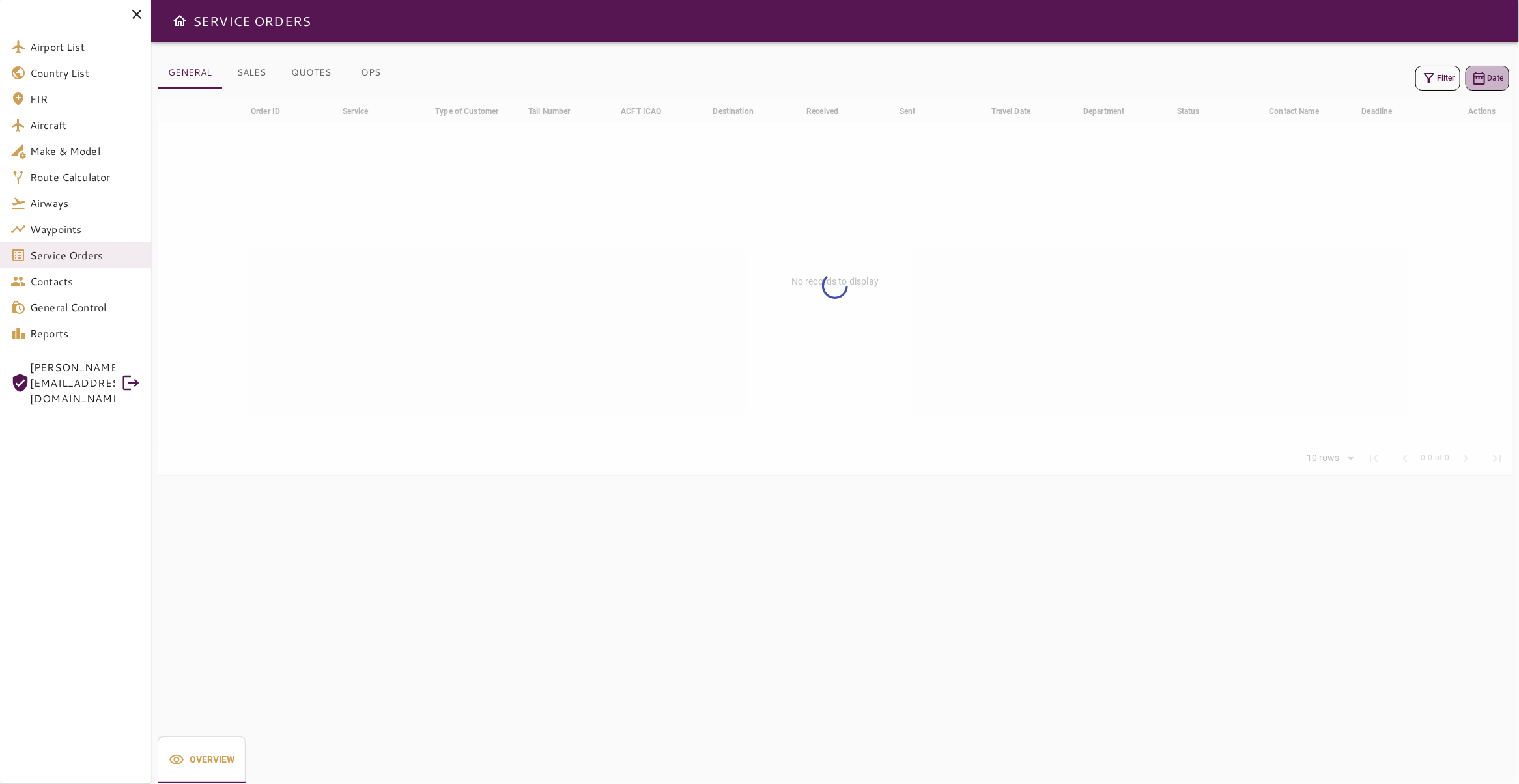
click at [1475, 82] on button "Date" at bounding box center [1487, 78] width 44 height 25
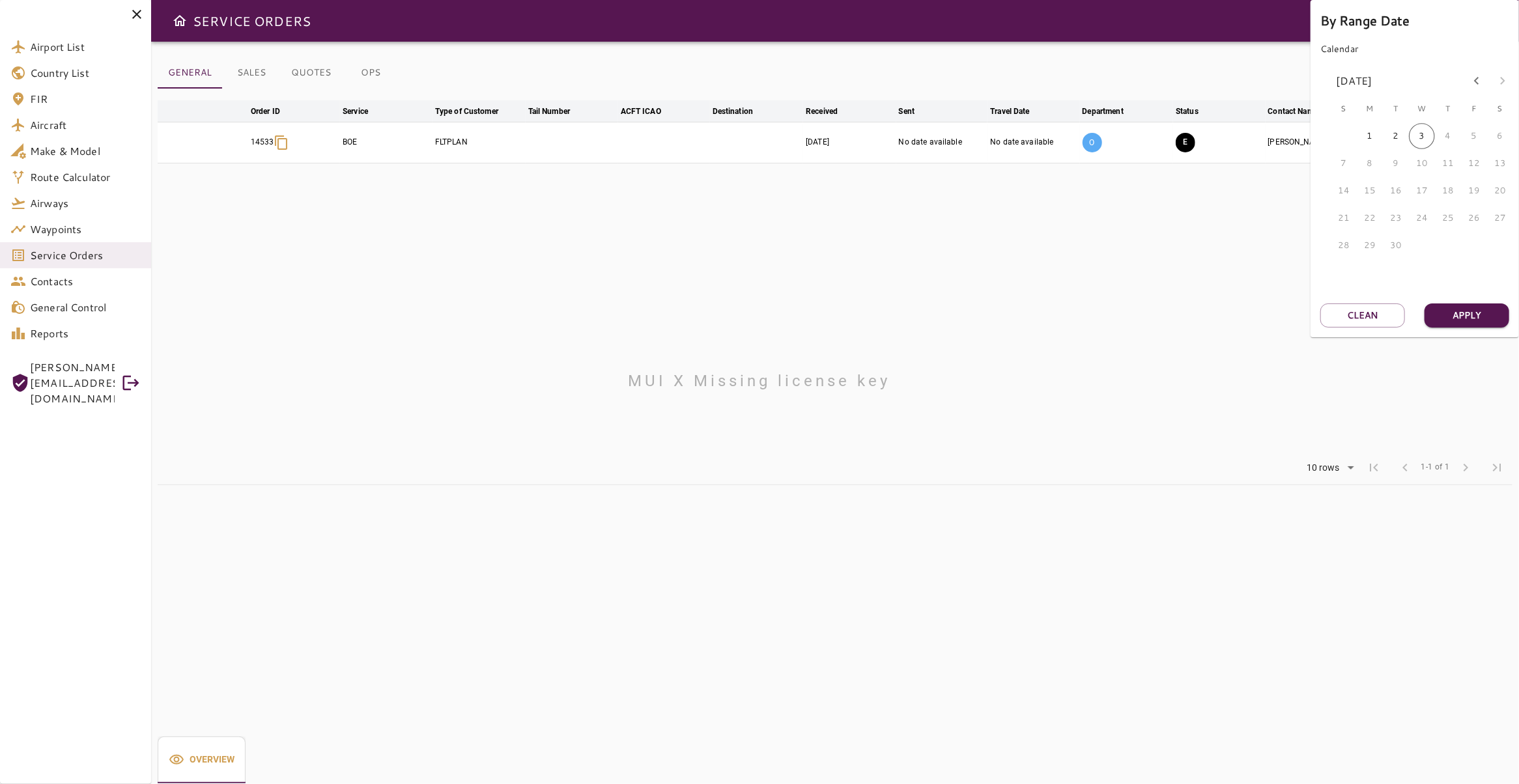
click at [1274, 300] on div at bounding box center [760, 392] width 1519 height 784
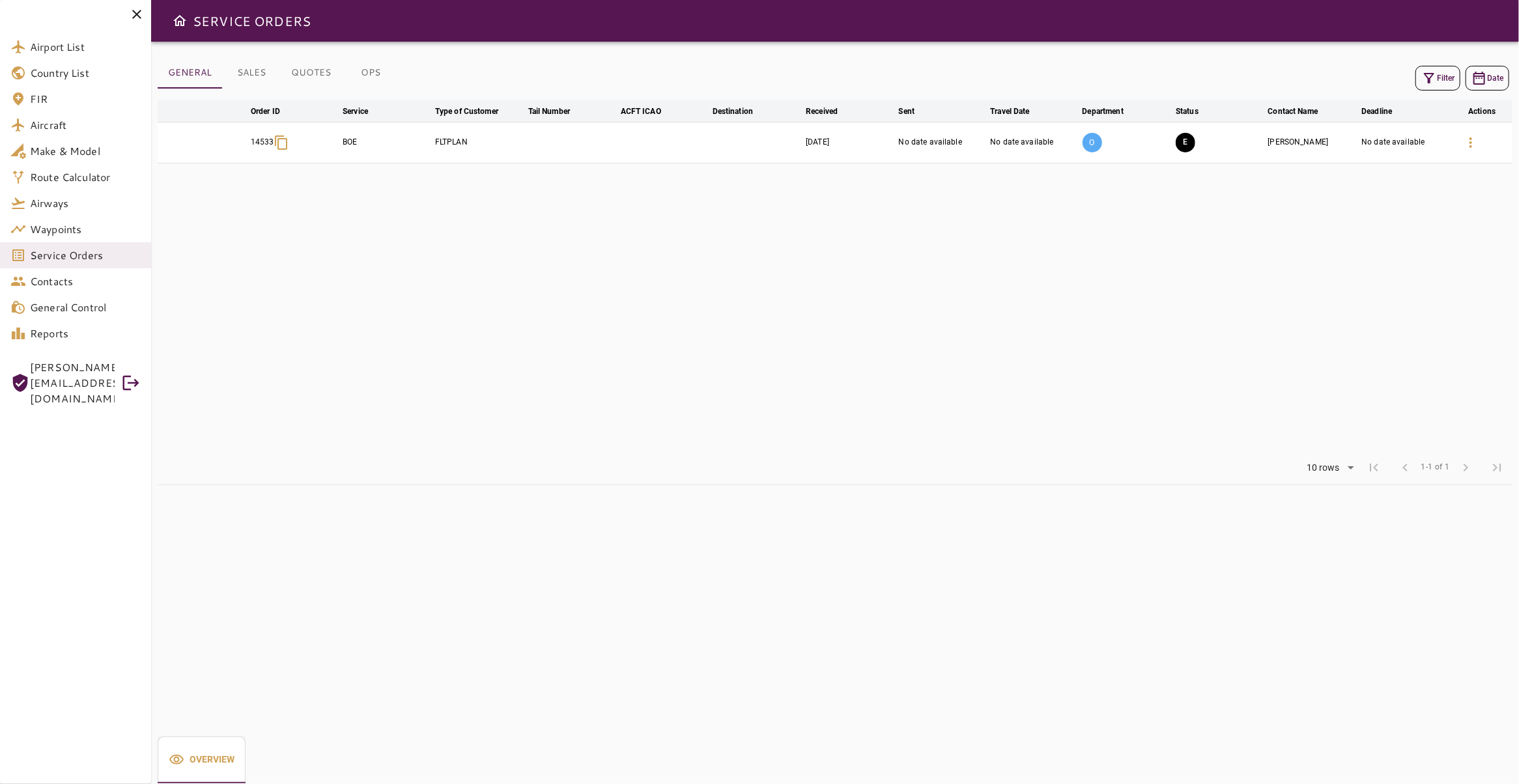
click at [1433, 79] on button "Filter" at bounding box center [1438, 78] width 45 height 25
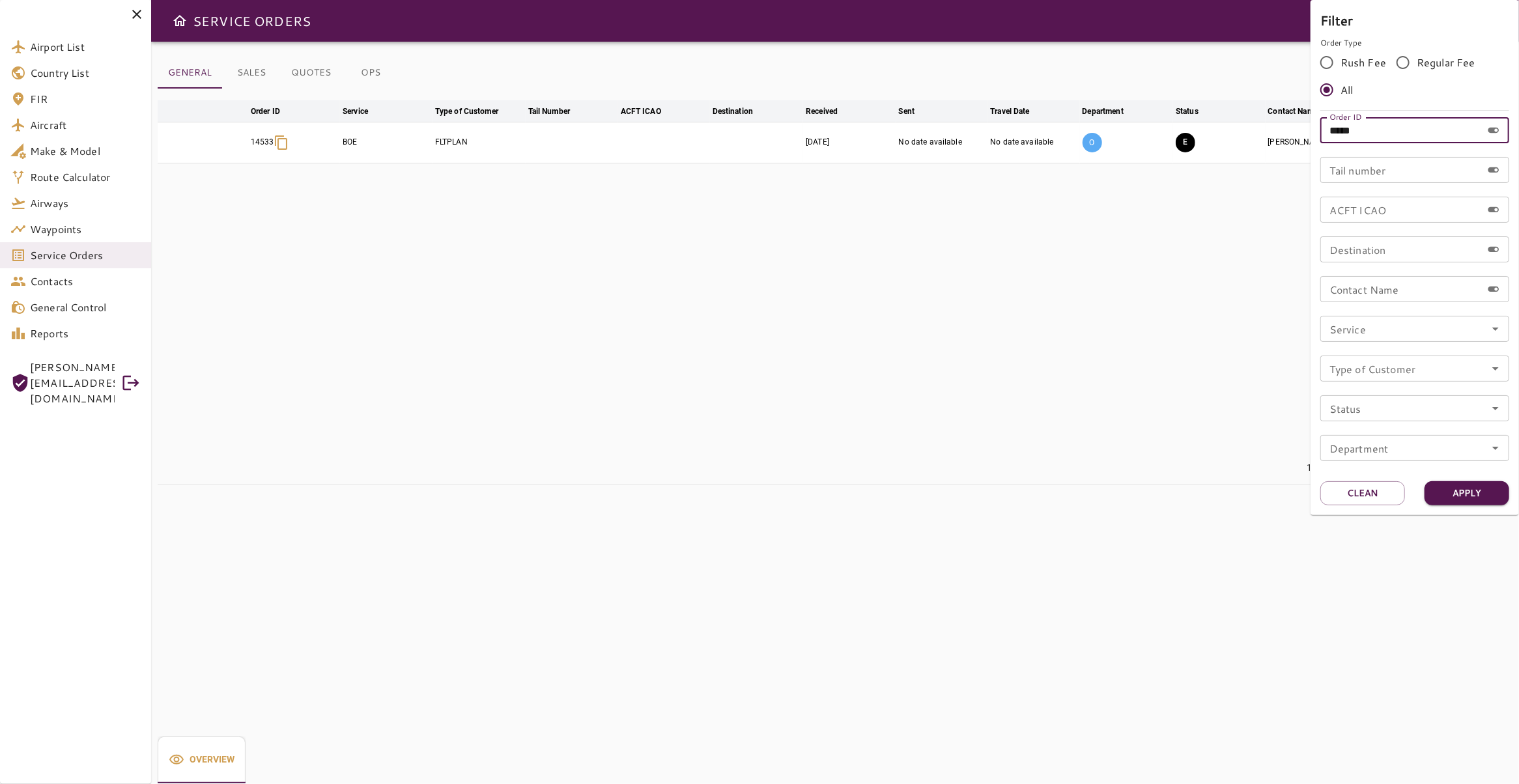
click at [1402, 134] on input "*****" at bounding box center [1401, 130] width 161 height 26
type input "*****"
click at [1459, 492] on button "Apply" at bounding box center [1466, 493] width 85 height 24
click at [962, 230] on div at bounding box center [760, 392] width 1519 height 784
